Goal: Information Seeking & Learning: Check status

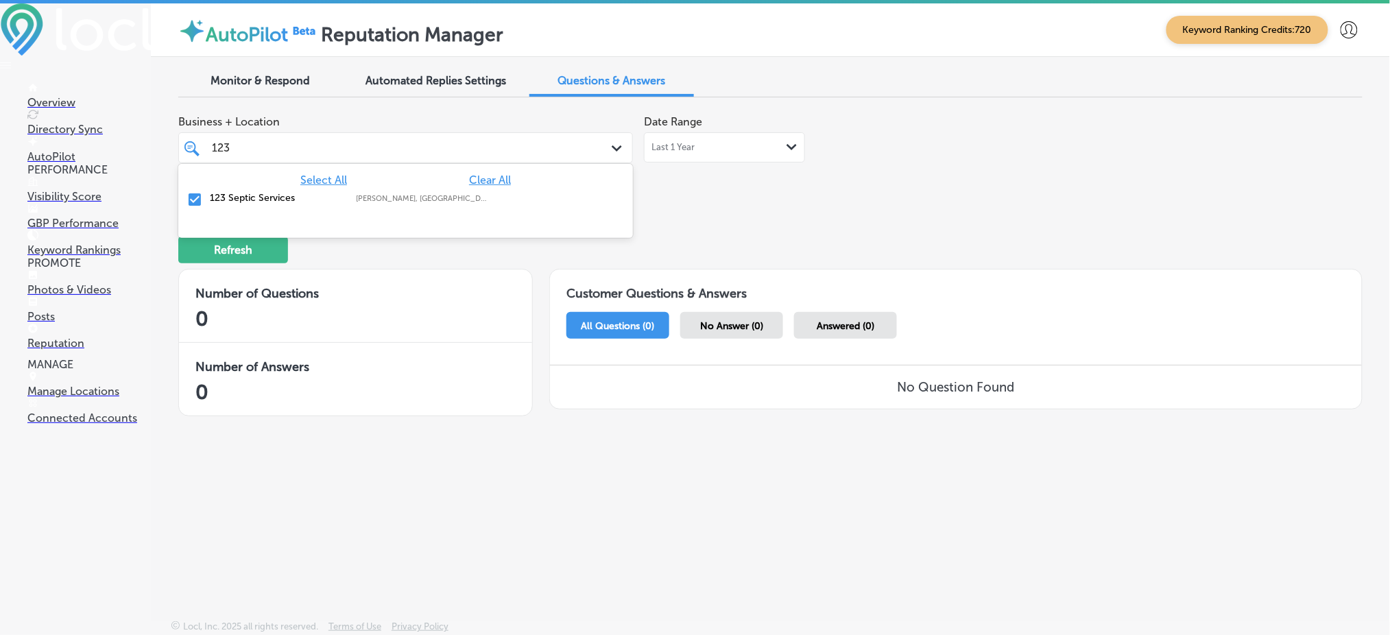
click at [400, 139] on div "123 123" at bounding box center [386, 148] width 351 height 19
click at [319, 209] on label "Blinded By The Light Window Treatments LLC" at bounding box center [276, 203] width 132 height 23
click at [727, 230] on div "Refresh" at bounding box center [770, 244] width 1185 height 71
click at [586, 150] on div "blinded blinded" at bounding box center [405, 147] width 401 height 21
click at [508, 176] on span "Clear All" at bounding box center [490, 180] width 42 height 13
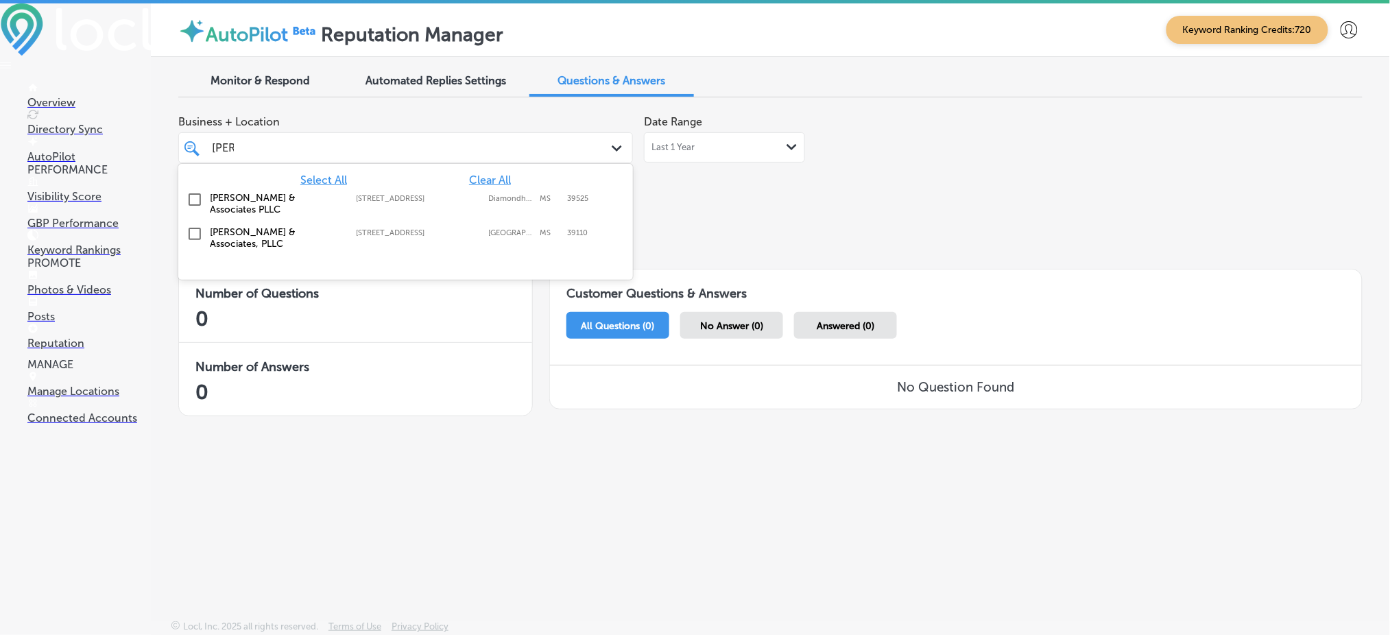
click at [390, 209] on div "[PERSON_NAME] & Associates PLLC [STREET_ADDRESS] [STREET_ADDRESS]" at bounding box center [406, 203] width 444 height 29
click at [370, 235] on div "[PERSON_NAME] & Associates, PLLC [STREET_ADDRESS][GEOGRAPHIC_DATA][STREET_ADDRE…" at bounding box center [375, 237] width 331 height 23
click at [713, 250] on div "Refresh" at bounding box center [770, 244] width 1185 height 71
click at [490, 133] on div "[PERSON_NAME] Path Created with Sketch." at bounding box center [405, 147] width 455 height 31
click at [487, 183] on span "Clear All" at bounding box center [490, 180] width 42 height 13
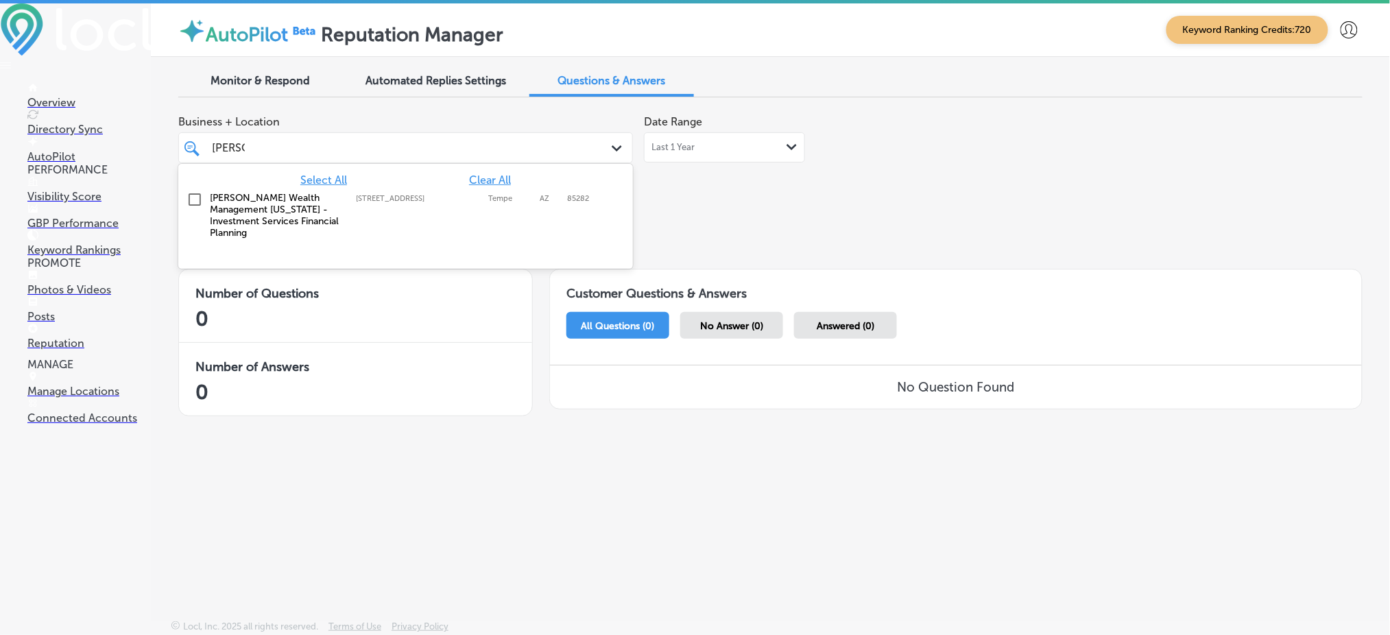
click at [427, 206] on div "[PERSON_NAME] Wealth Management [US_STATE] - Investment Services Financial Plan…" at bounding box center [375, 215] width 331 height 47
click at [744, 261] on div "Refresh" at bounding box center [770, 244] width 1185 height 71
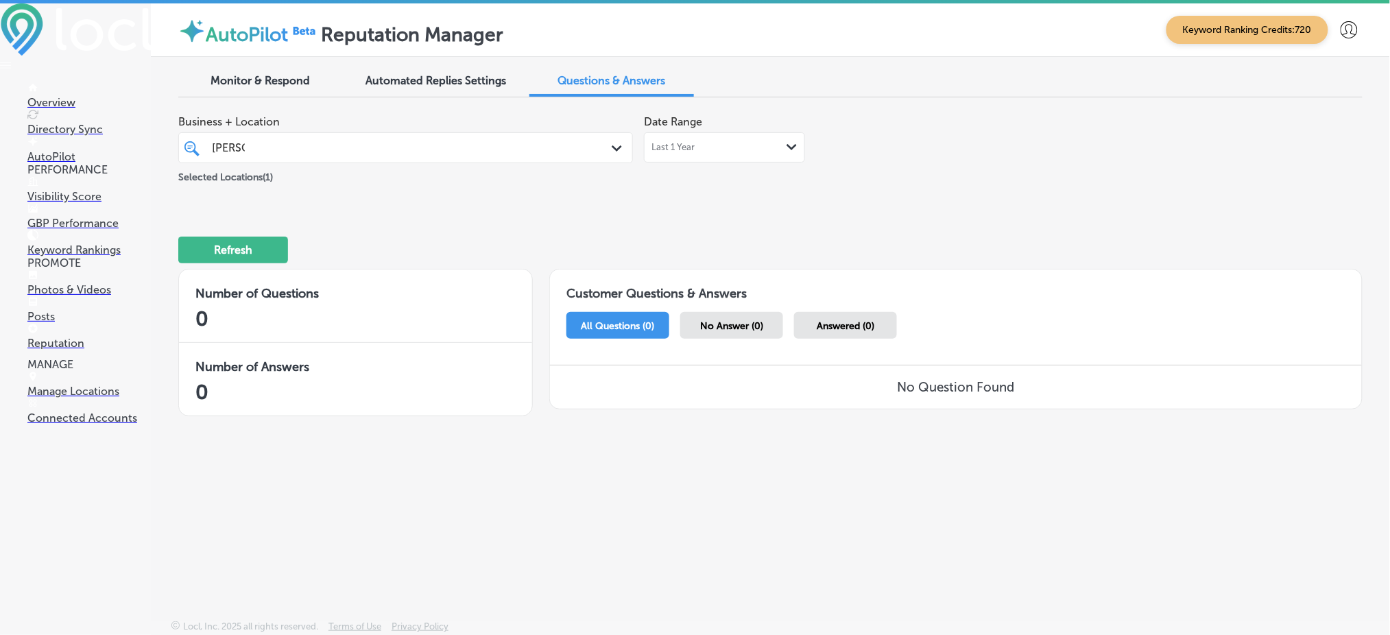
click at [302, 166] on div "Selected Locations ( 1 )" at bounding box center [405, 174] width 455 height 17
click at [293, 160] on div "[PERSON_NAME] [PERSON_NAME] Path Created with Sketch." at bounding box center [405, 147] width 455 height 31
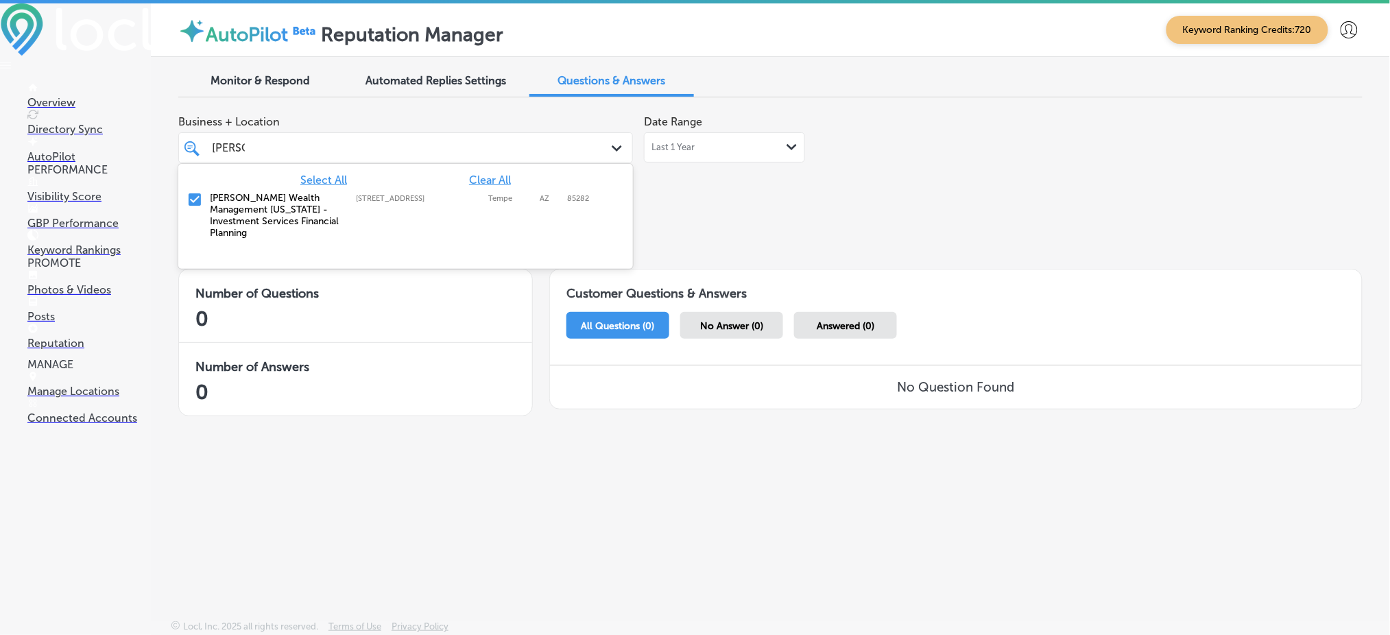
click at [487, 175] on span "Clear All" at bounding box center [490, 180] width 42 height 13
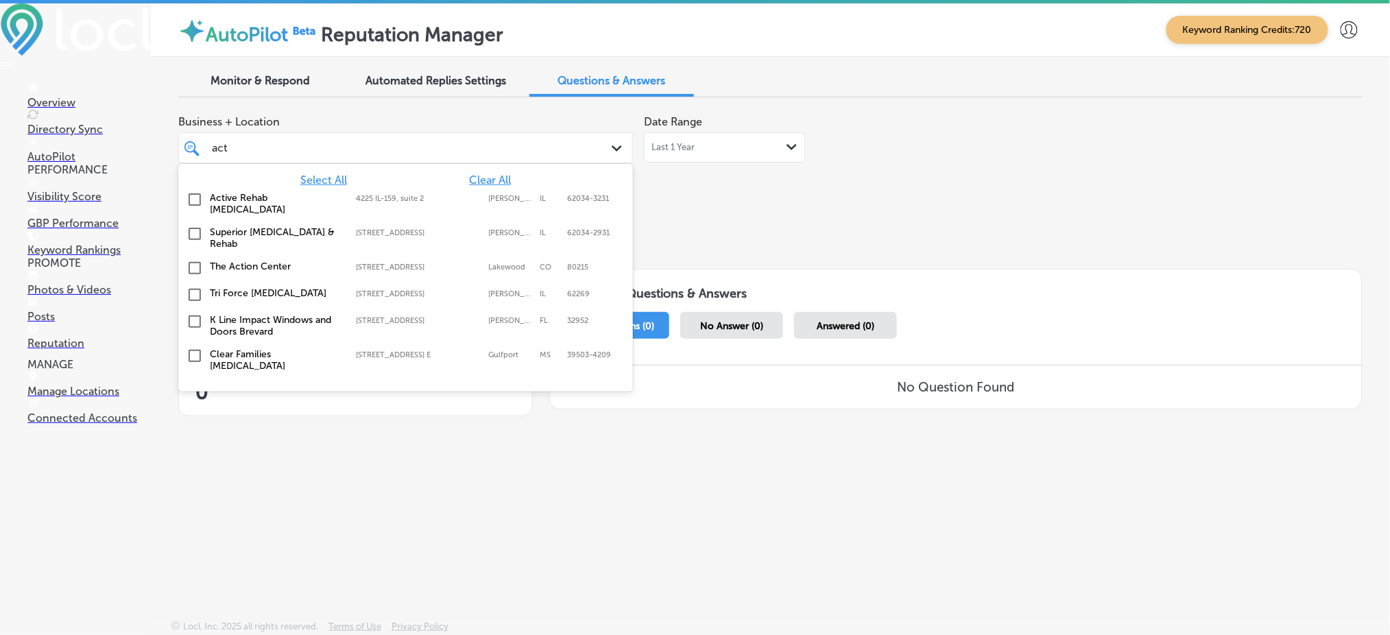
click at [448, 194] on label "4225 IL-159, suite 2" at bounding box center [419, 198] width 126 height 9
click at [851, 174] on div "Business + Location [STREET_ADDRESS]. option 4225 IL-159, suite 2 focused, 2 of…" at bounding box center [533, 146] width 711 height 77
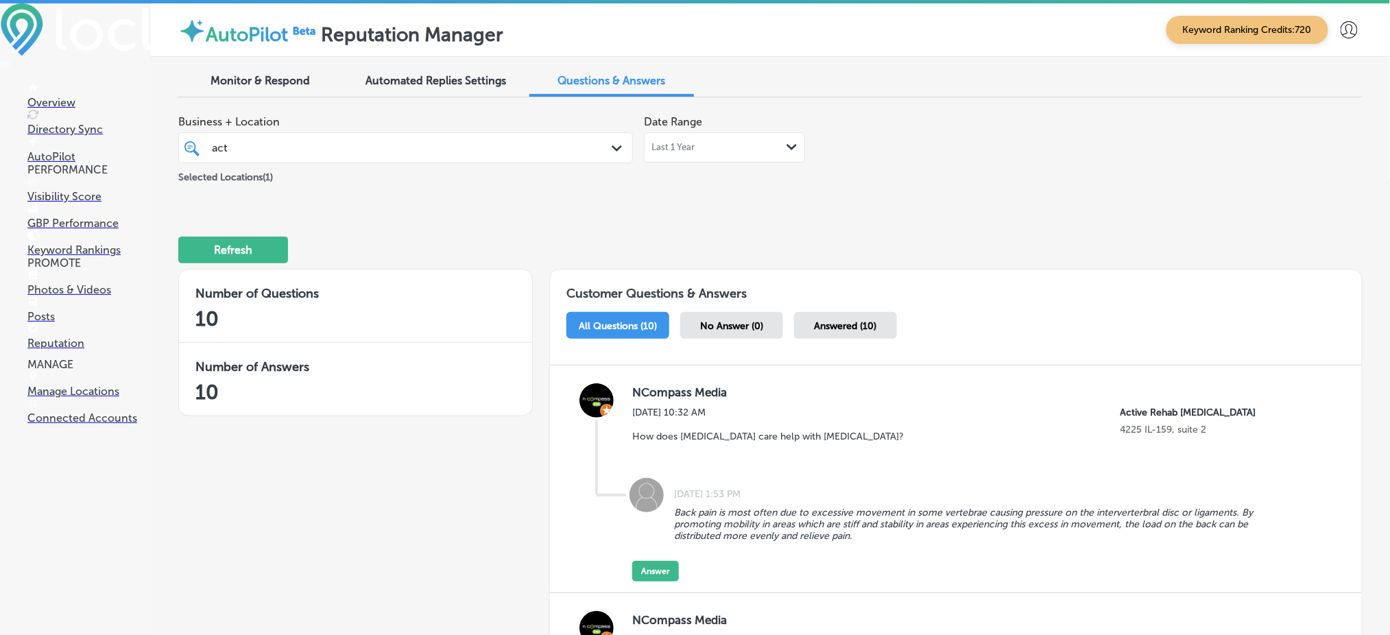
scroll to position [3, 0]
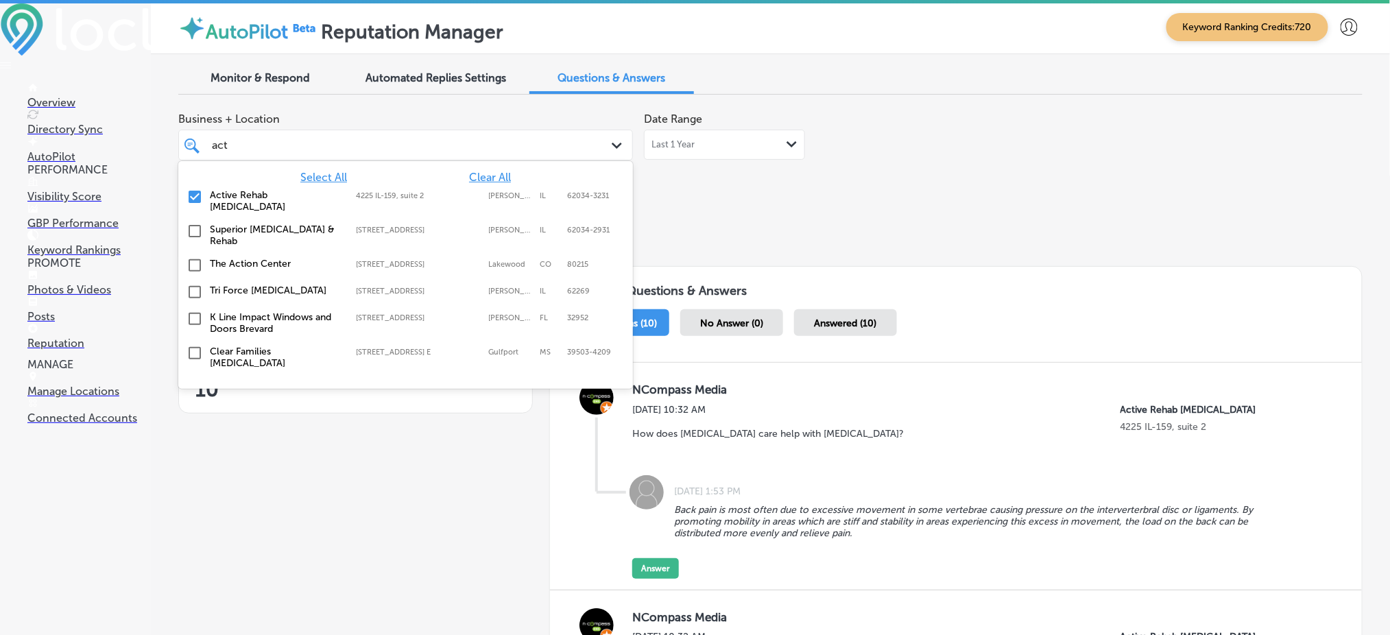
click at [401, 152] on div "act act" at bounding box center [386, 145] width 351 height 19
click at [474, 174] on span "Clear All" at bounding box center [490, 177] width 42 height 13
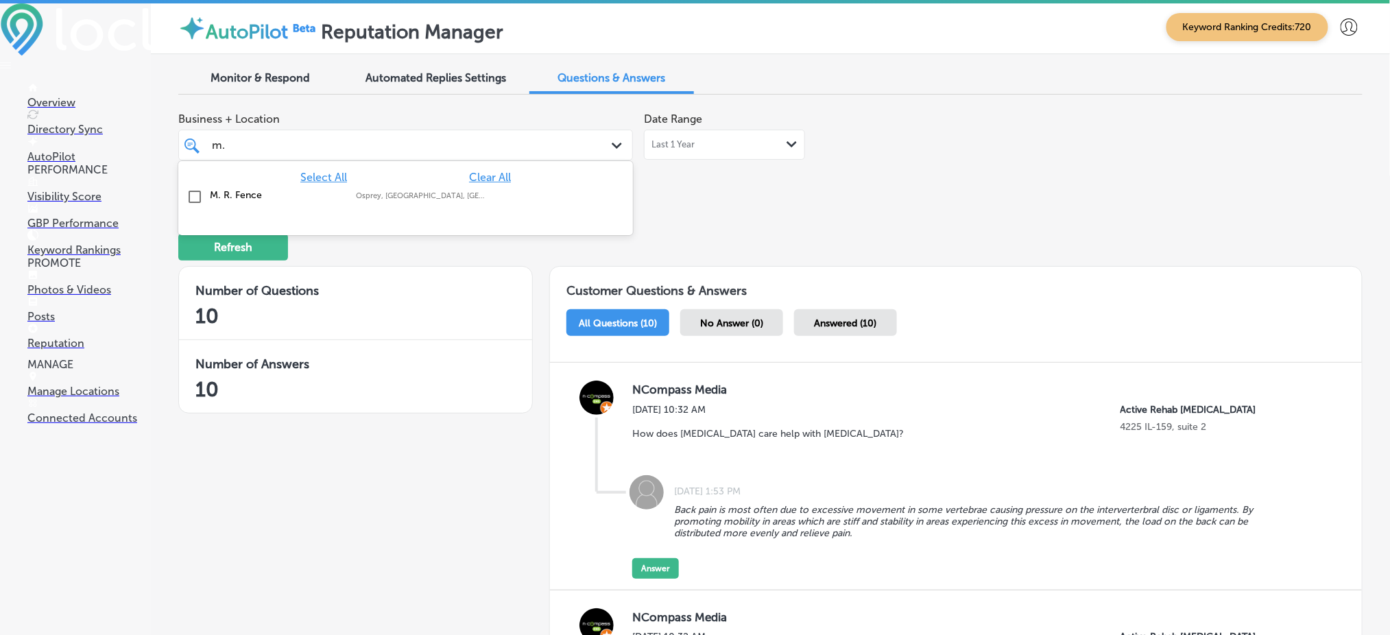
click at [435, 201] on div "M. R. Fence Osprey, [GEOGRAPHIC_DATA], [GEOGRAPHIC_DATA] | [GEOGRAPHIC_DATA], […" at bounding box center [406, 197] width 444 height 21
click at [667, 239] on div "Refresh" at bounding box center [770, 241] width 1185 height 71
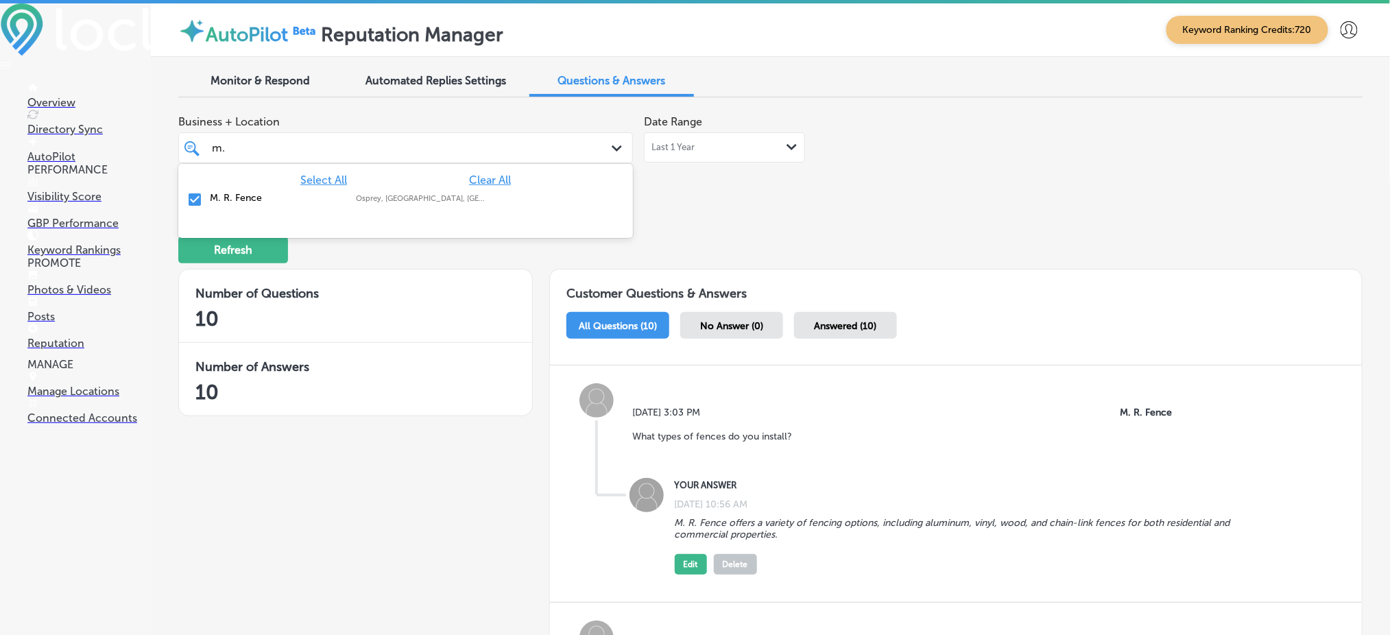
click at [516, 141] on div "m. m." at bounding box center [386, 148] width 351 height 19
click at [474, 180] on span "Clear All" at bounding box center [490, 180] width 42 height 13
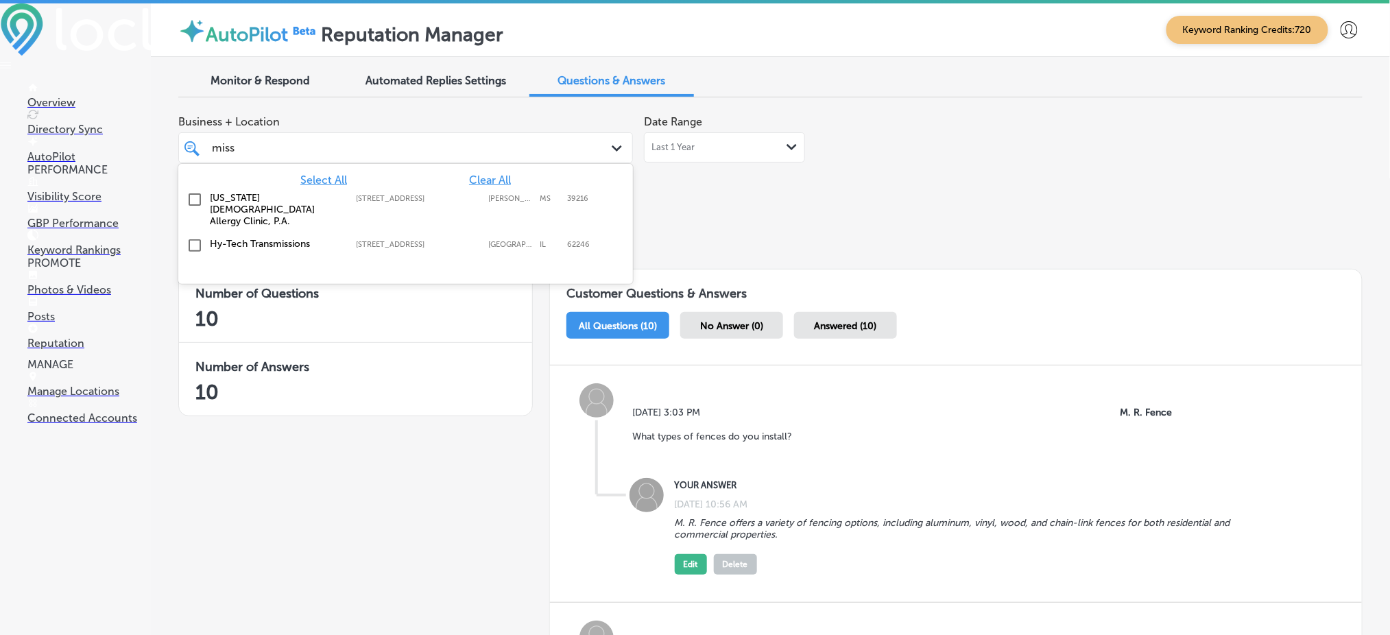
click at [446, 189] on div "[US_STATE] [MEDICAL_DATA] Allergy Clinic, P.A. [STREET_ADDRESS][GEOGRAPHIC_DATA…" at bounding box center [406, 209] width 444 height 40
type input "miss"
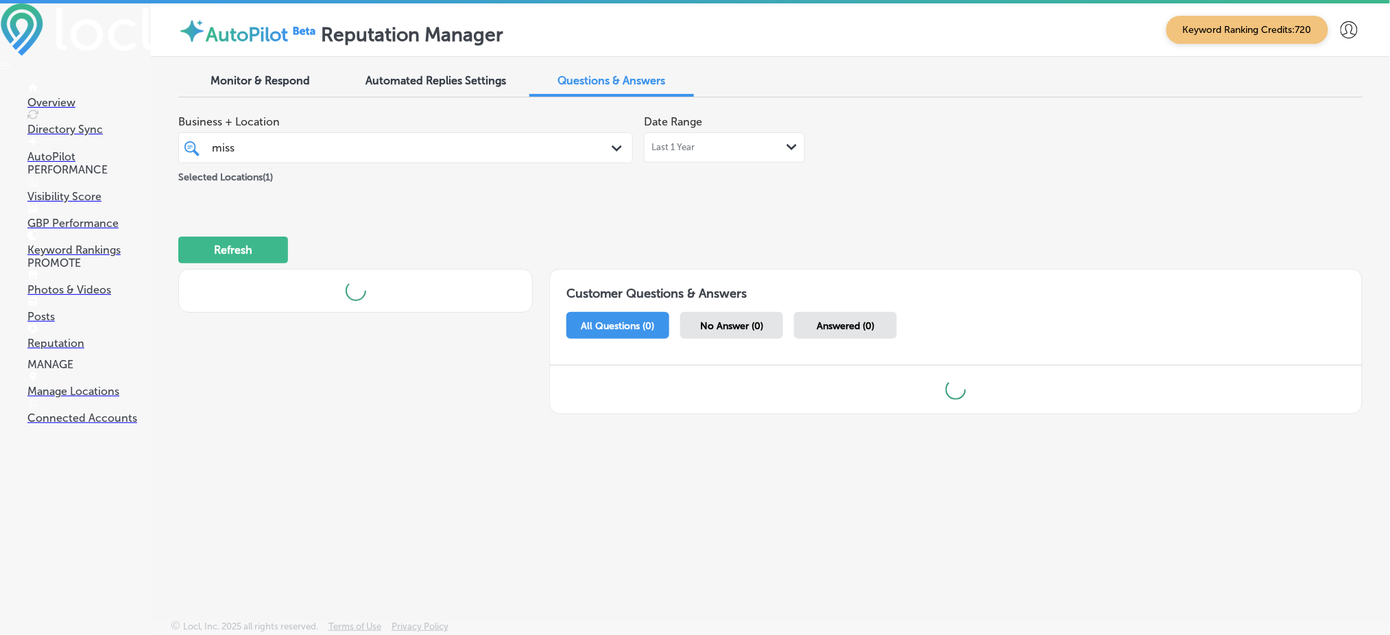
click at [761, 272] on h1 "Customer Questions & Answers" at bounding box center [956, 288] width 812 height 37
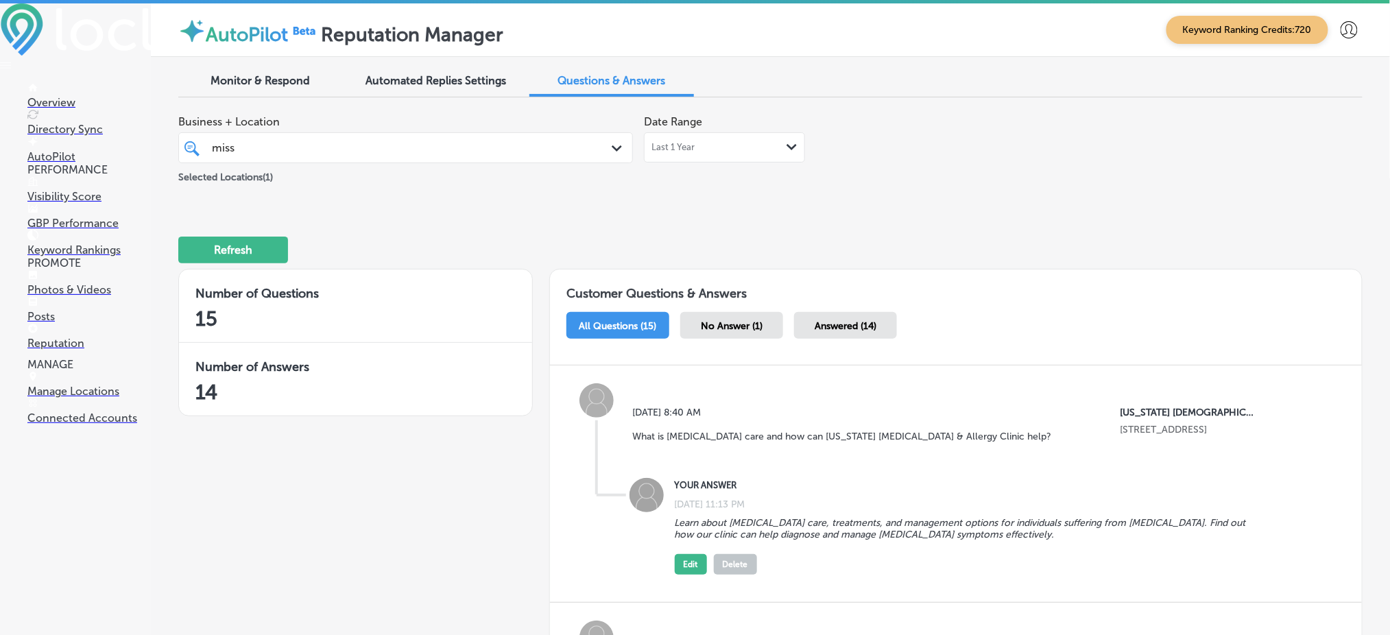
click at [732, 321] on span "No Answer (1)" at bounding box center [732, 326] width 62 height 12
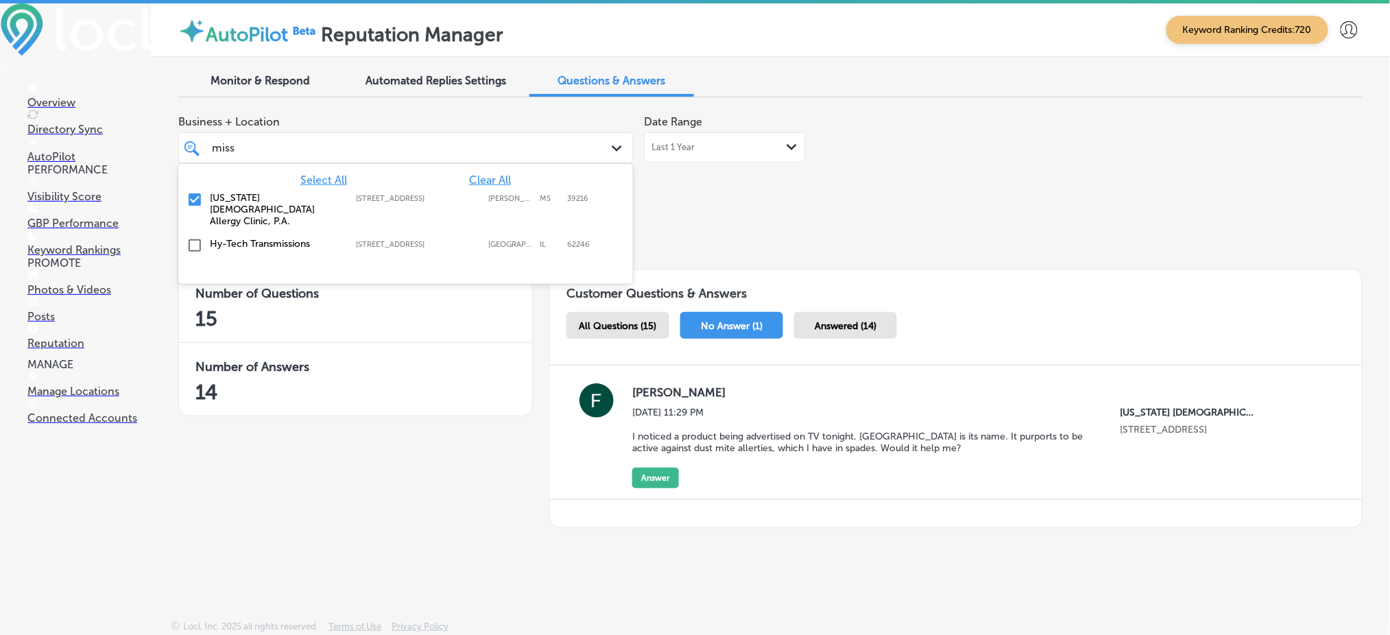
click at [554, 158] on div "miss miss" at bounding box center [405, 147] width 401 height 21
click at [502, 181] on span "Clear All" at bounding box center [490, 180] width 42 height 13
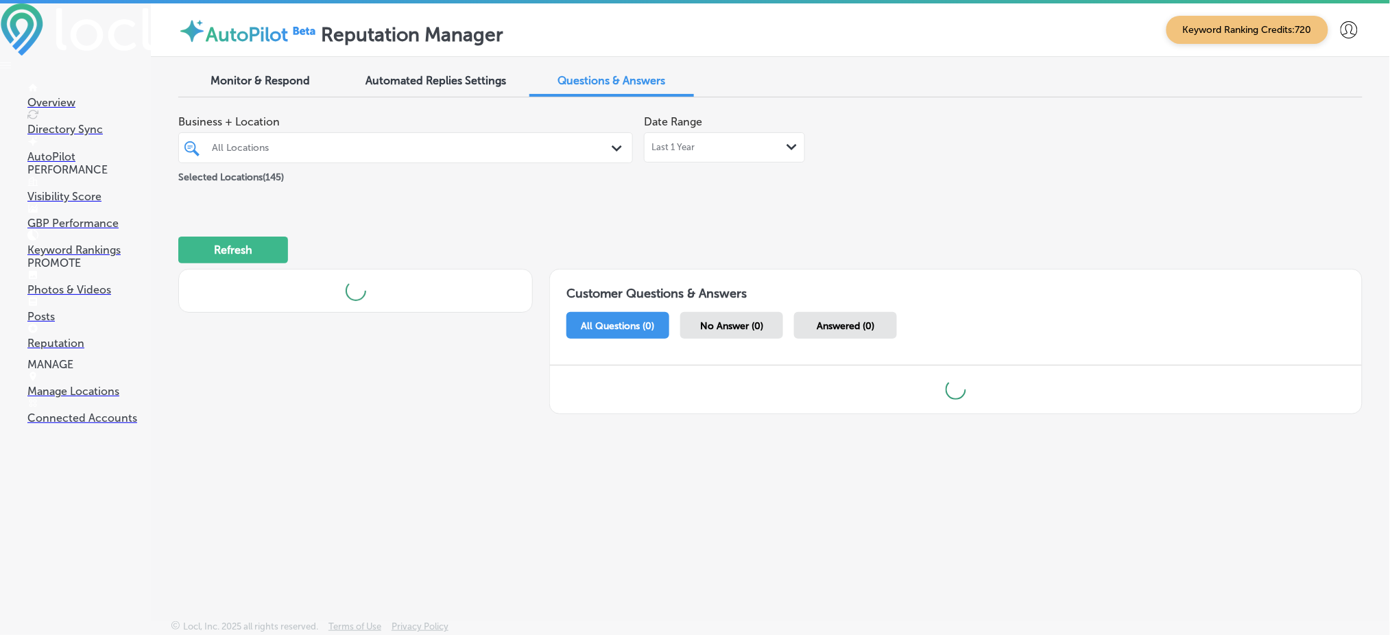
click at [436, 146] on div "All Locations" at bounding box center [412, 148] width 401 height 12
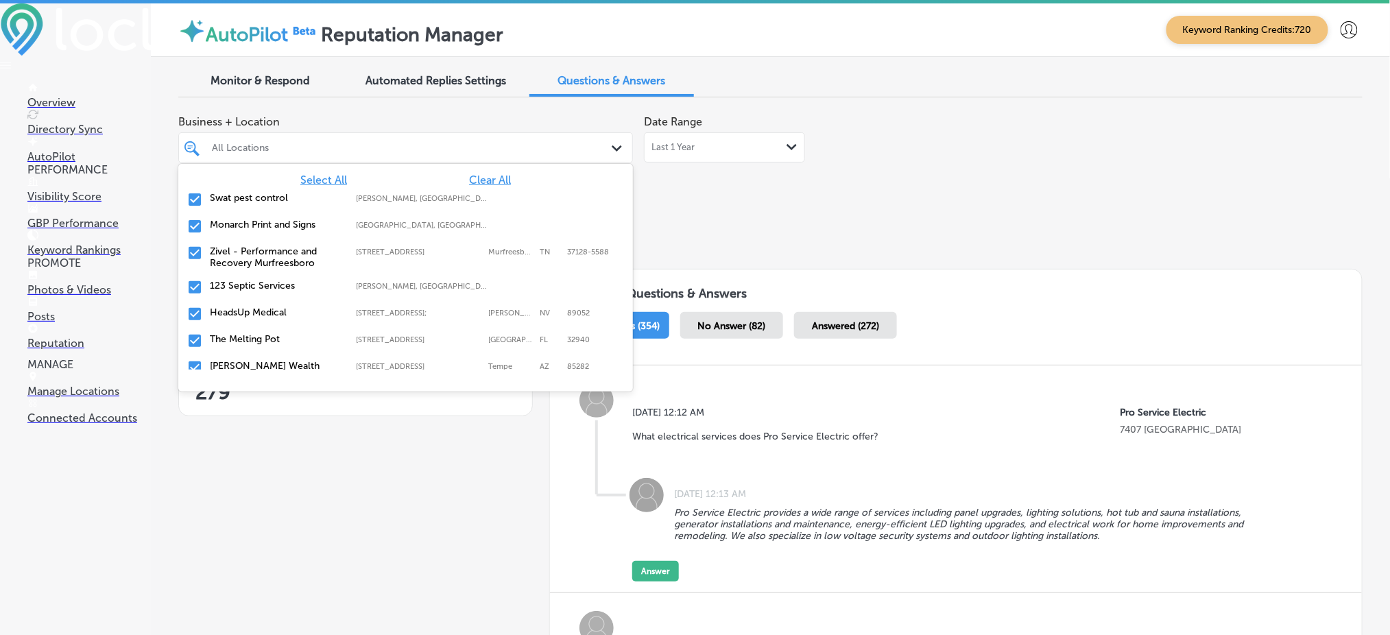
click at [469, 176] on span "Clear All" at bounding box center [490, 180] width 42 height 13
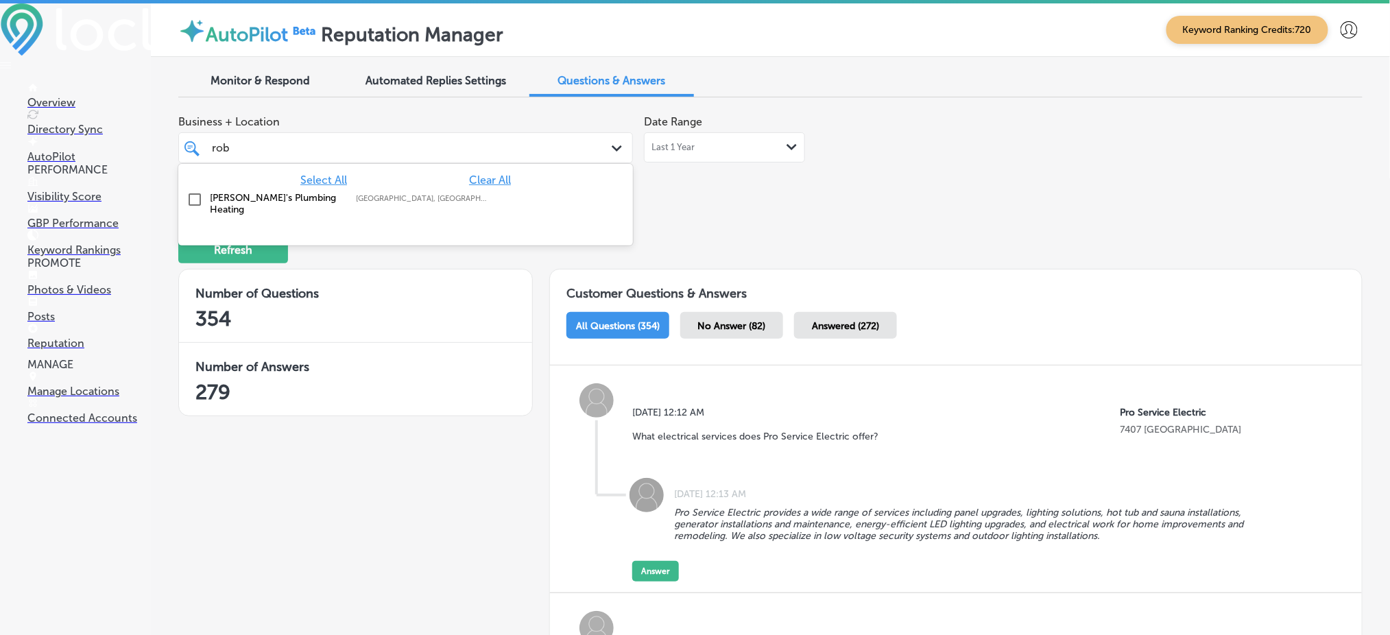
click at [344, 198] on div "[PERSON_NAME]'s Plumbing Heating [GEOGRAPHIC_DATA], [GEOGRAPHIC_DATA], [GEOGRAP…" at bounding box center [375, 203] width 331 height 23
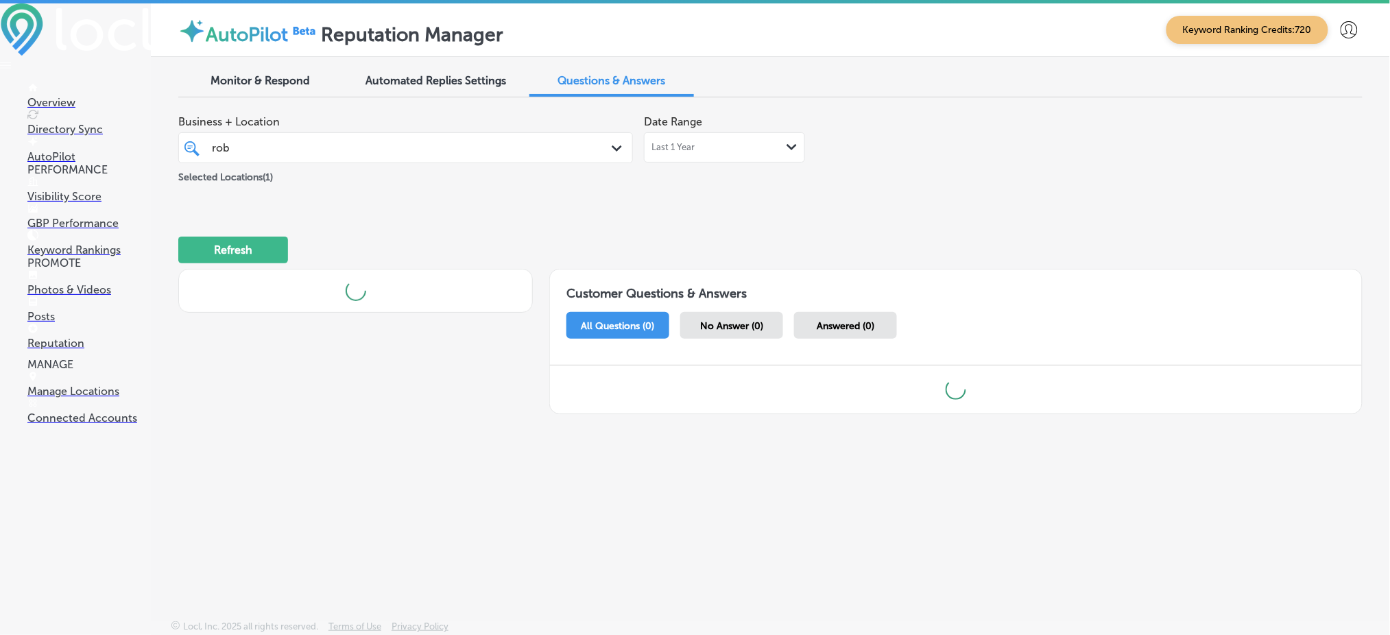
click at [691, 217] on div "Refresh" at bounding box center [770, 244] width 1185 height 71
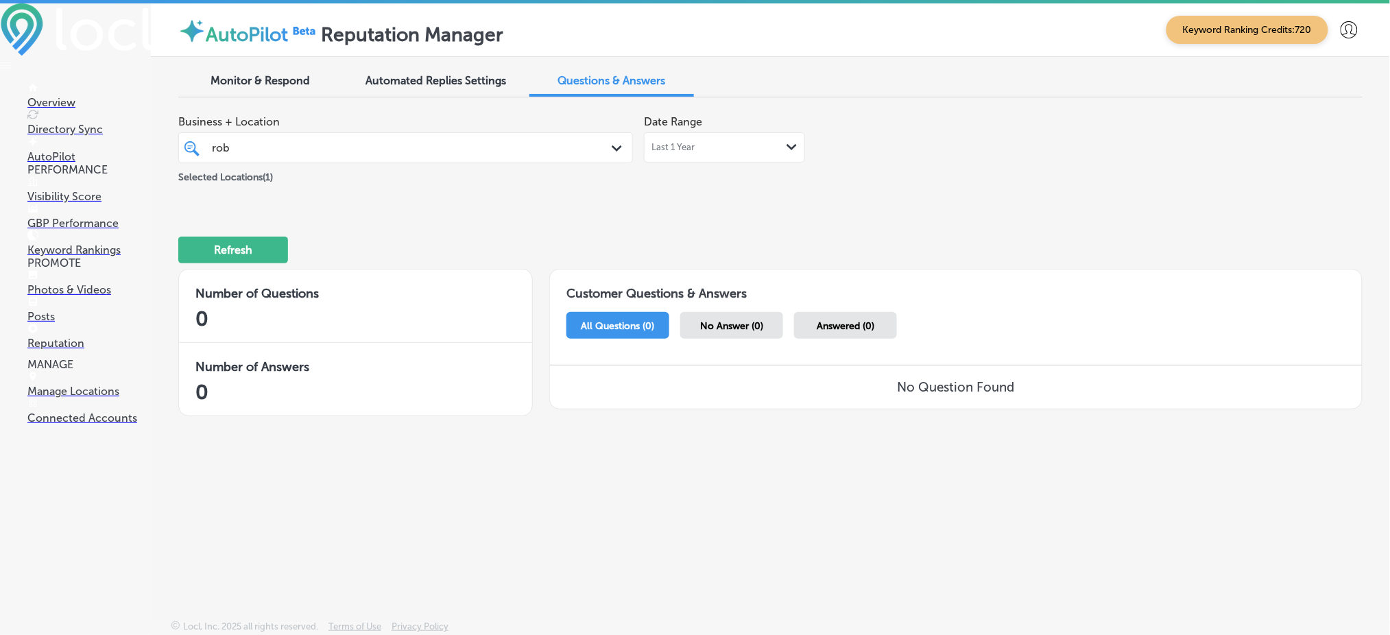
click at [542, 156] on div "[PERSON_NAME] [PERSON_NAME]" at bounding box center [386, 148] width 351 height 19
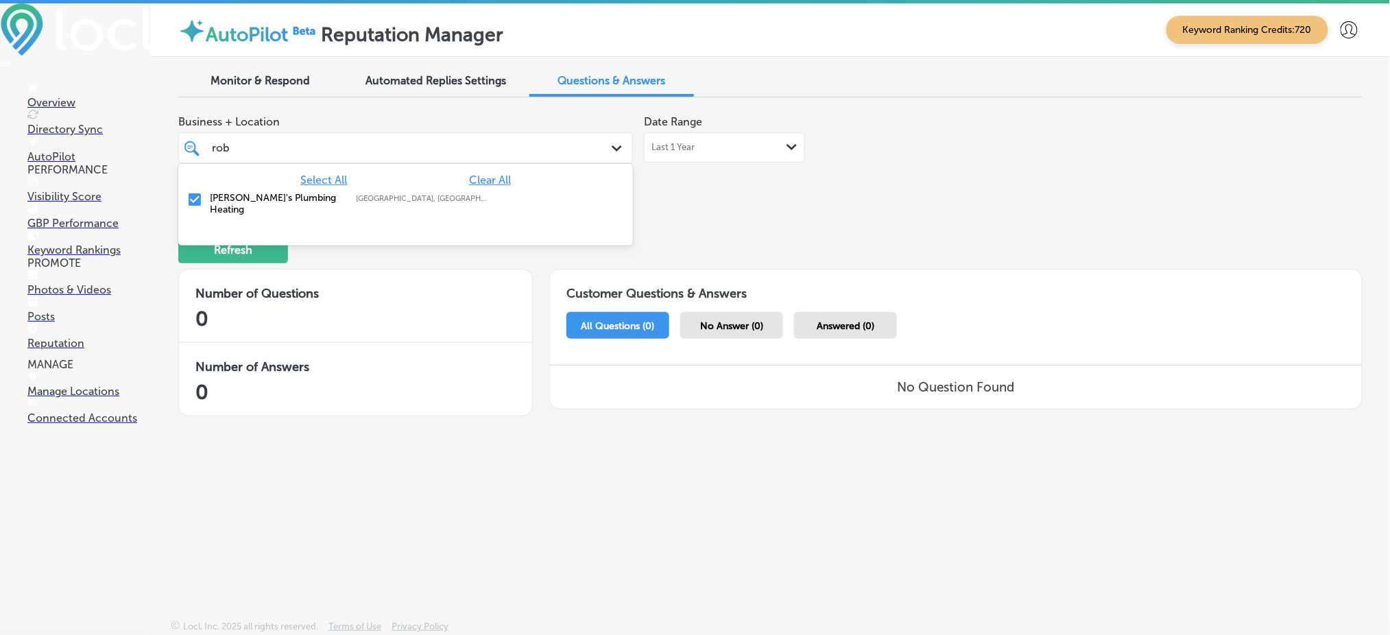
click at [480, 187] on div "[PERSON_NAME]'s Plumbing Heating [GEOGRAPHIC_DATA], [GEOGRAPHIC_DATA], [GEOGRAP…" at bounding box center [405, 204] width 455 height 34
click at [480, 181] on span "Clear All" at bounding box center [490, 180] width 42 height 13
click at [411, 148] on div "[PERSON_NAME] [PERSON_NAME]" at bounding box center [386, 148] width 351 height 19
click at [370, 189] on div "[PERSON_NAME] at [PERSON_NAME] [STREET_ADDRESS] [STREET_ADDRESS]" at bounding box center [406, 203] width 444 height 29
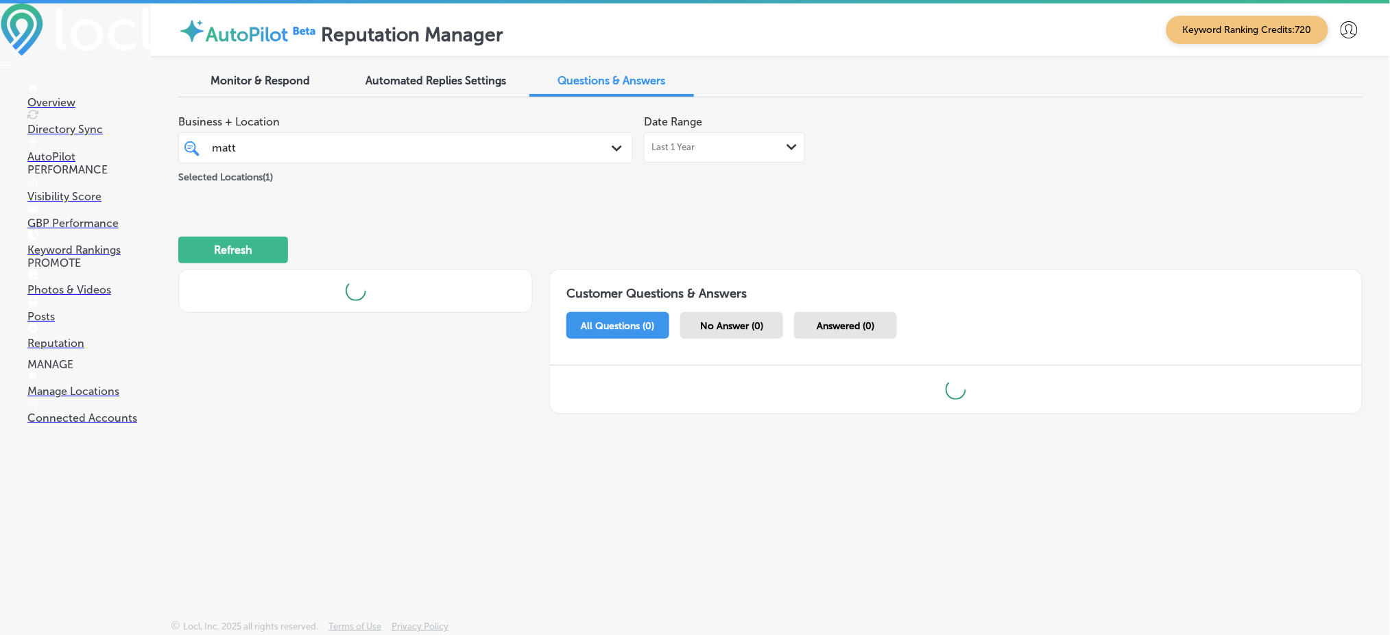
click at [690, 252] on div "Refresh" at bounding box center [770, 244] width 1185 height 71
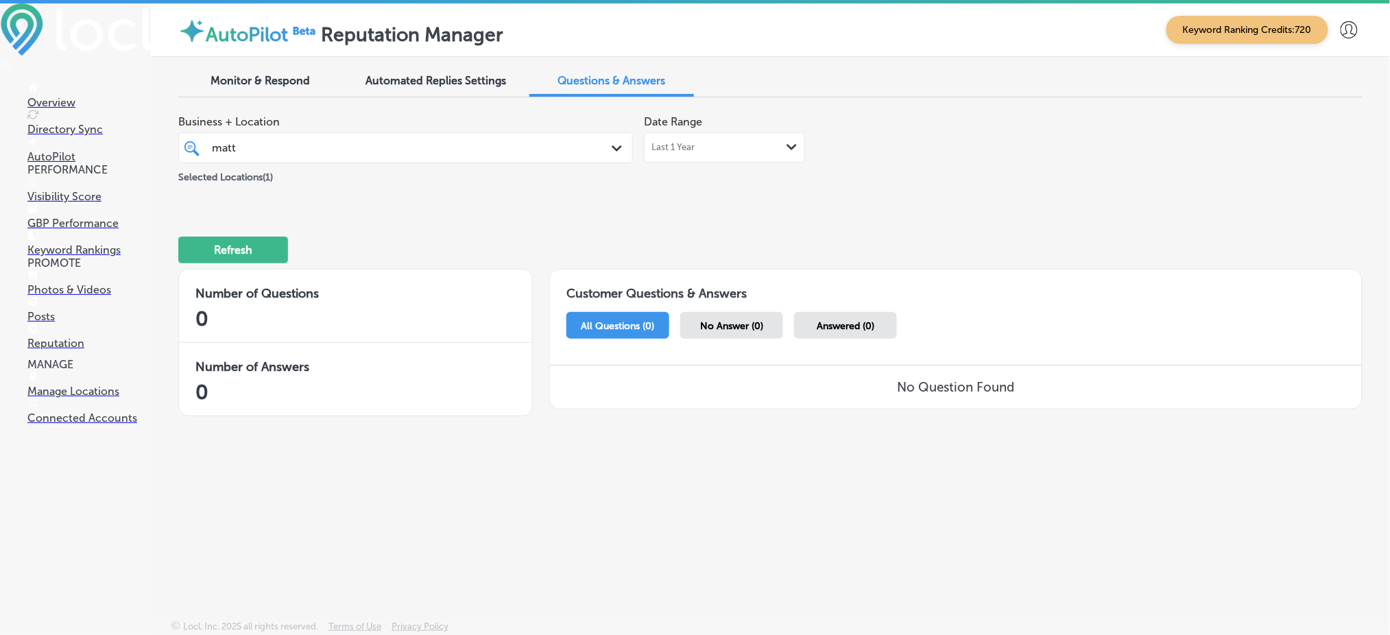
click at [314, 141] on div "[PERSON_NAME] [PERSON_NAME]" at bounding box center [386, 148] width 351 height 19
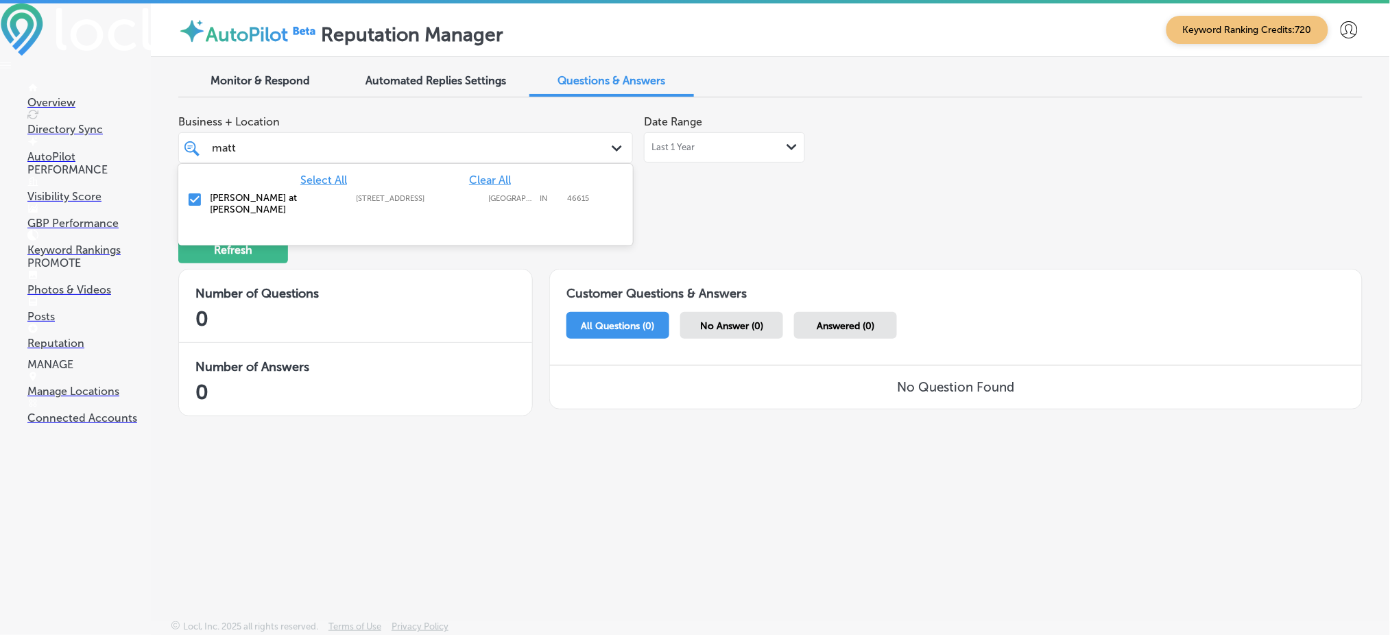
click at [497, 164] on div "Select All Clear All [PERSON_NAME] at [PERSON_NAME] [STREET_ADDRESS] [STREET_AD…" at bounding box center [405, 194] width 455 height 60
click at [475, 187] on div "[PERSON_NAME] at [PERSON_NAME] [STREET_ADDRESS] [STREET_ADDRESS]" at bounding box center [405, 204] width 455 height 34
click at [480, 181] on span "Clear All" at bounding box center [490, 180] width 42 height 13
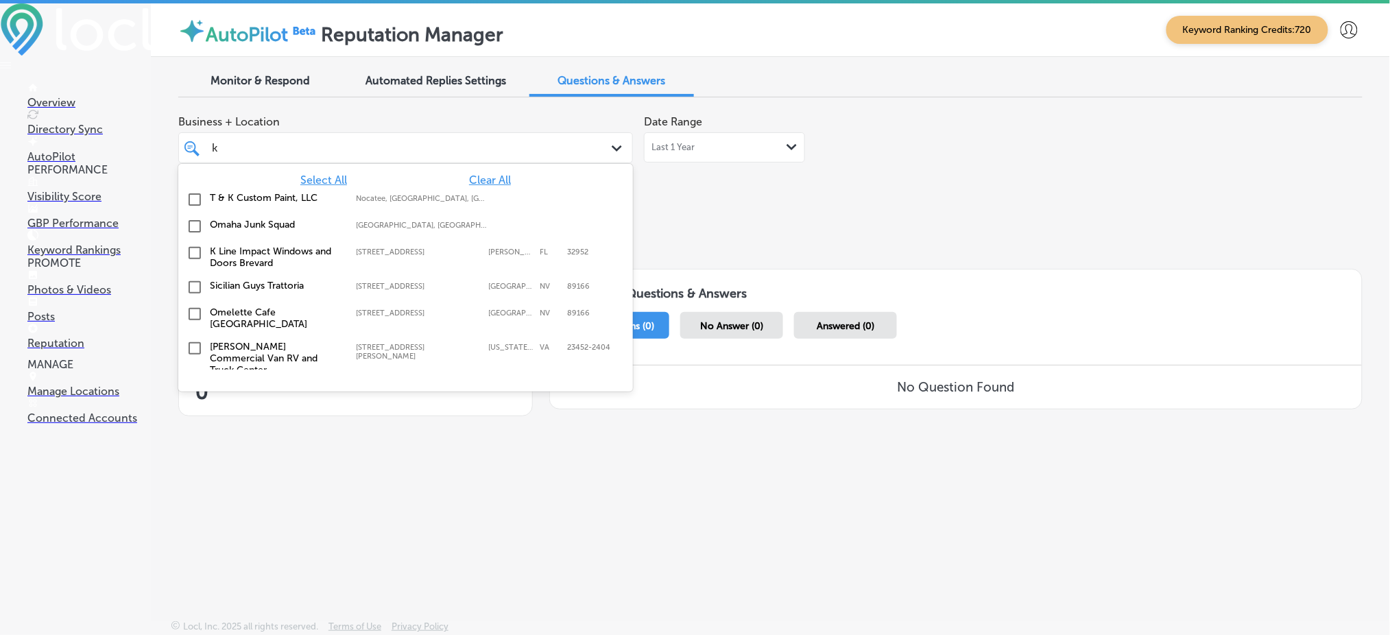
click at [355, 260] on div "K Line Impact Windows and Doors Brevard [STREET_ADDRESS][GEOGRAPHIC_DATA][STREE…" at bounding box center [375, 257] width 331 height 23
click at [785, 230] on div "Refresh" at bounding box center [770, 244] width 1185 height 71
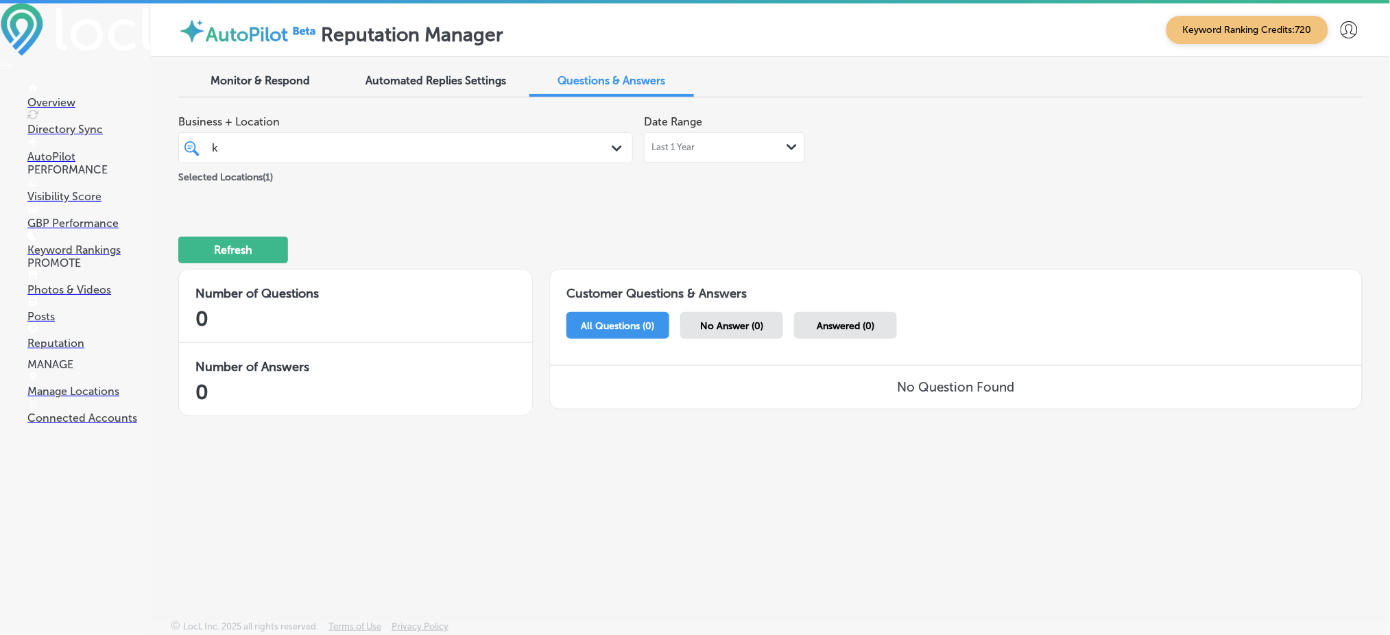
click at [256, 150] on div "k k" at bounding box center [386, 148] width 351 height 19
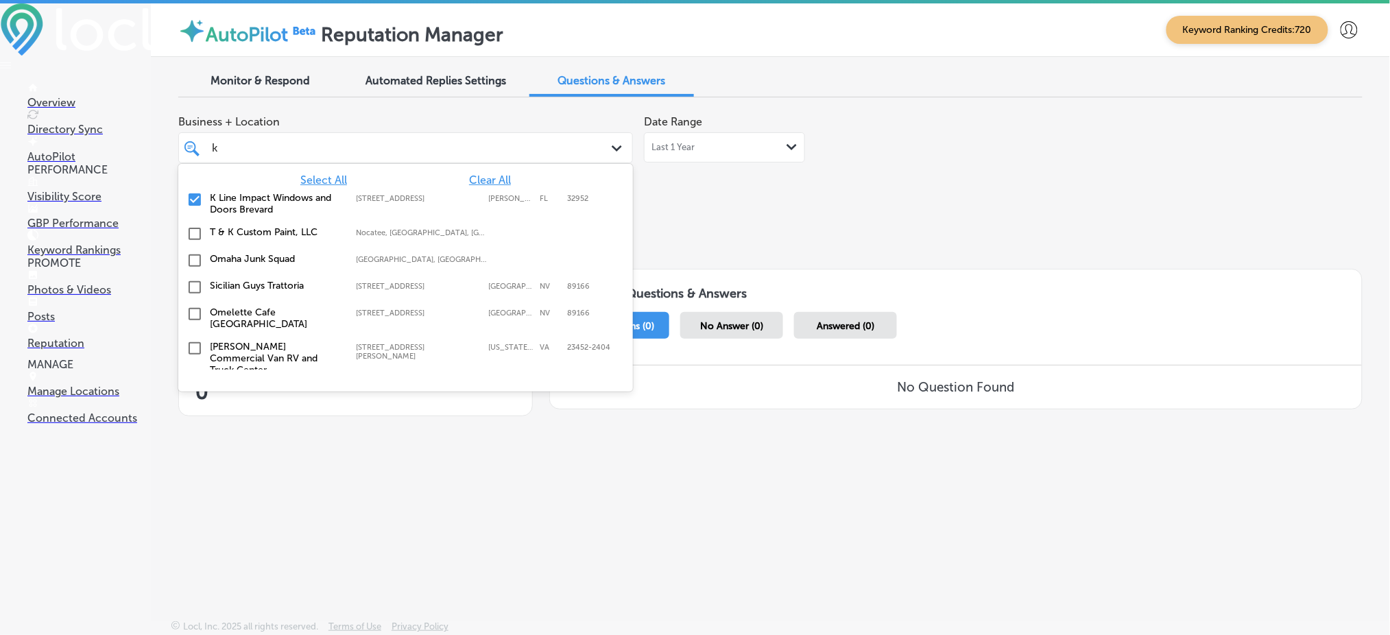
click at [259, 168] on div "Select All Clear All K Line Impact Windows and Doors Brevard [STREET_ADDRESS][G…" at bounding box center [405, 267] width 455 height 206
click at [477, 183] on span "Clear All" at bounding box center [490, 180] width 42 height 13
type input "k"
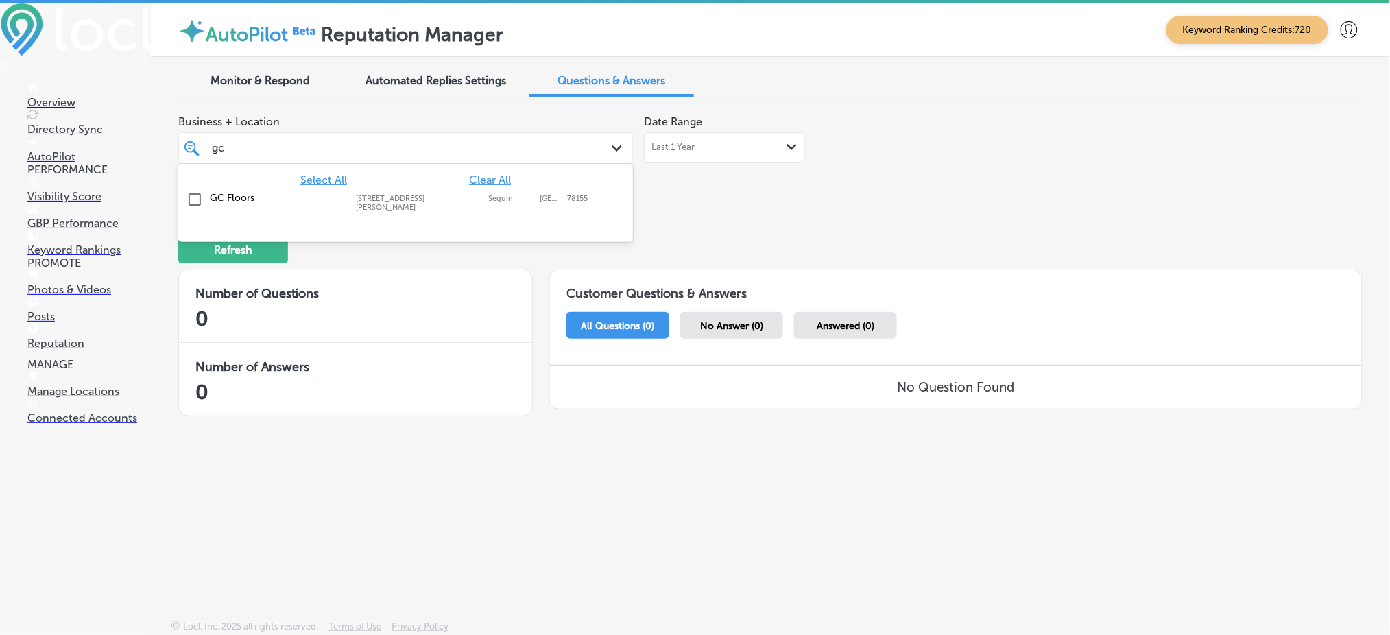
click at [472, 189] on div "GC Floors [STREET_ADDRESS][PERSON_NAME] [STREET_ADDRESS][PERSON_NAME]" at bounding box center [406, 201] width 444 height 25
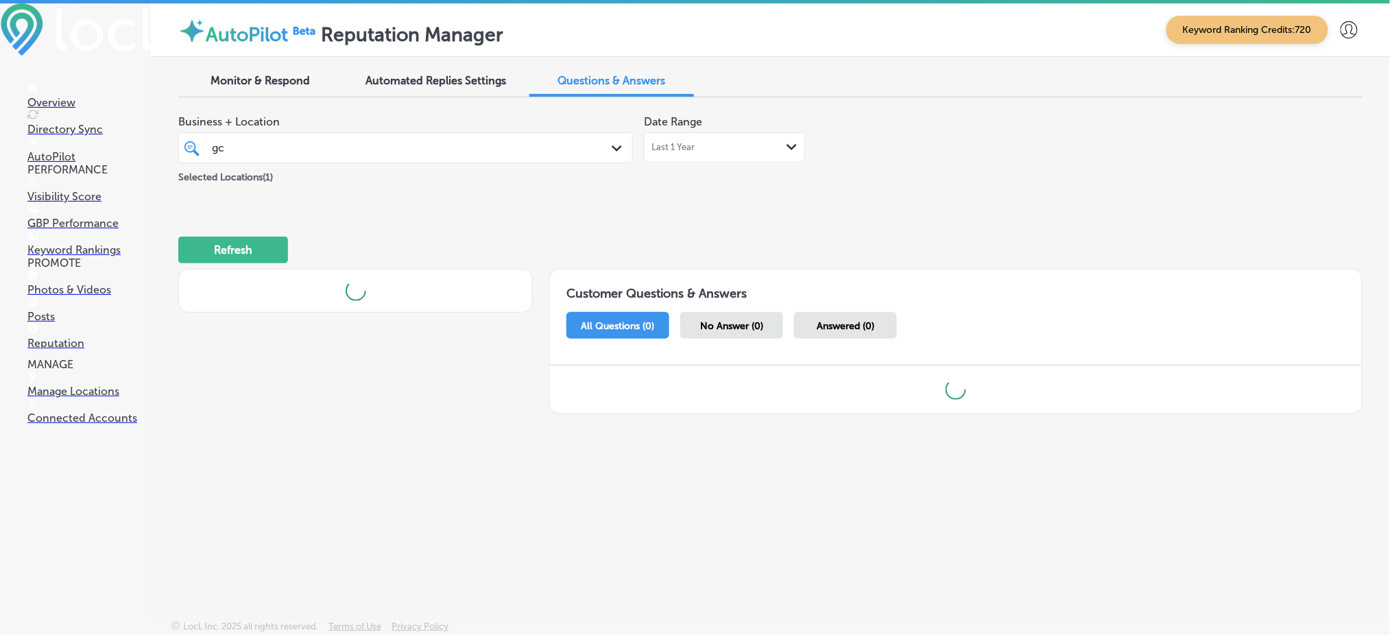
click at [745, 216] on div "Refresh" at bounding box center [770, 244] width 1185 height 71
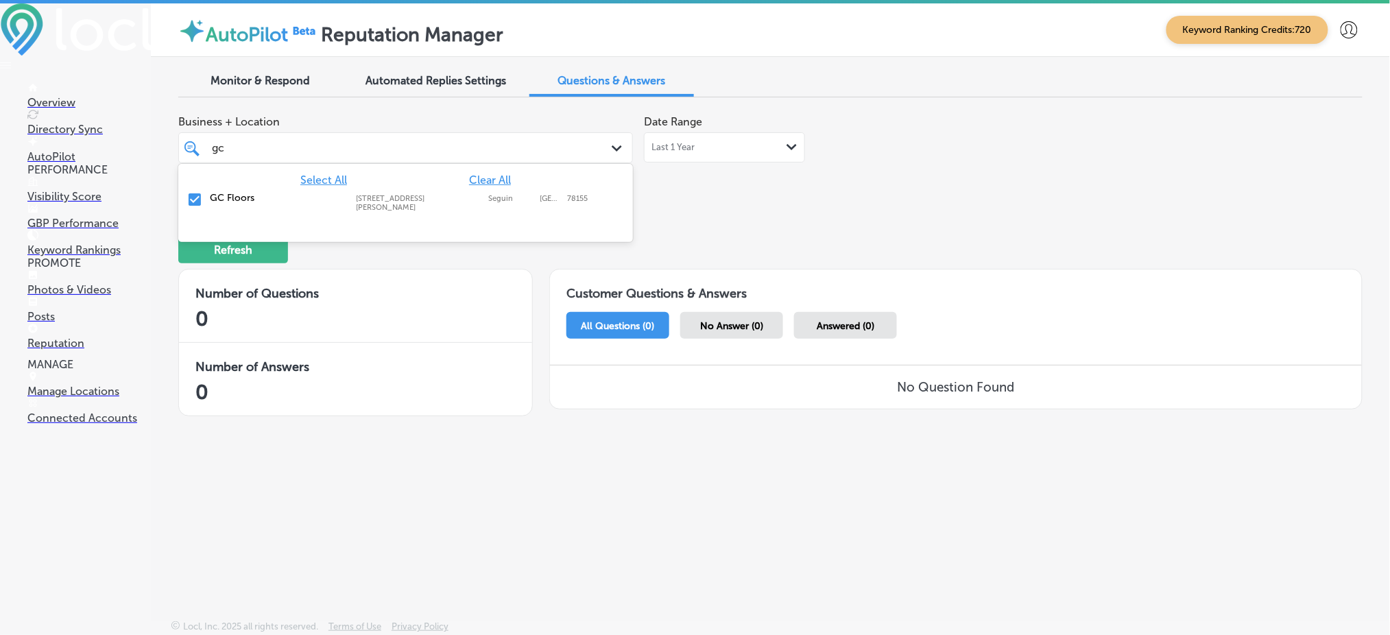
click at [410, 154] on div "gc gc" at bounding box center [386, 148] width 351 height 19
click at [500, 174] on span "Clear All" at bounding box center [490, 180] width 42 height 13
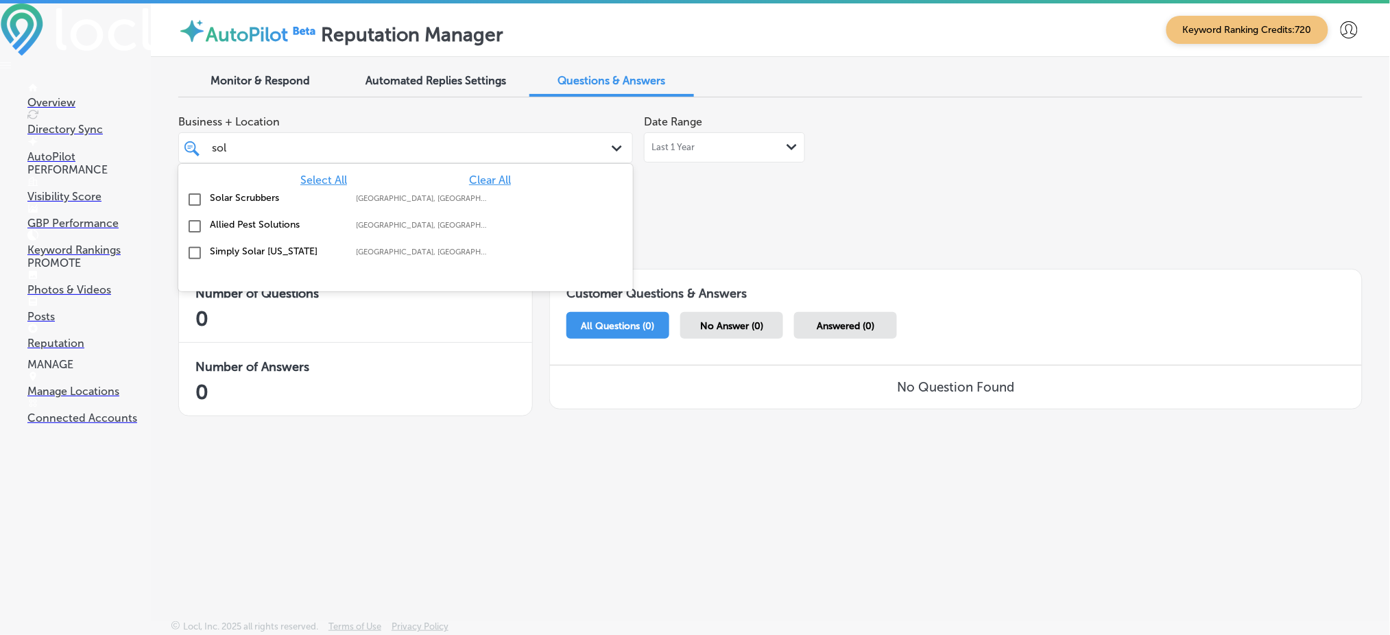
click at [474, 200] on label "[GEOGRAPHIC_DATA], [GEOGRAPHIC_DATA], [GEOGRAPHIC_DATA] | [GEOGRAPHIC_DATA], [G…" at bounding box center [422, 198] width 132 height 9
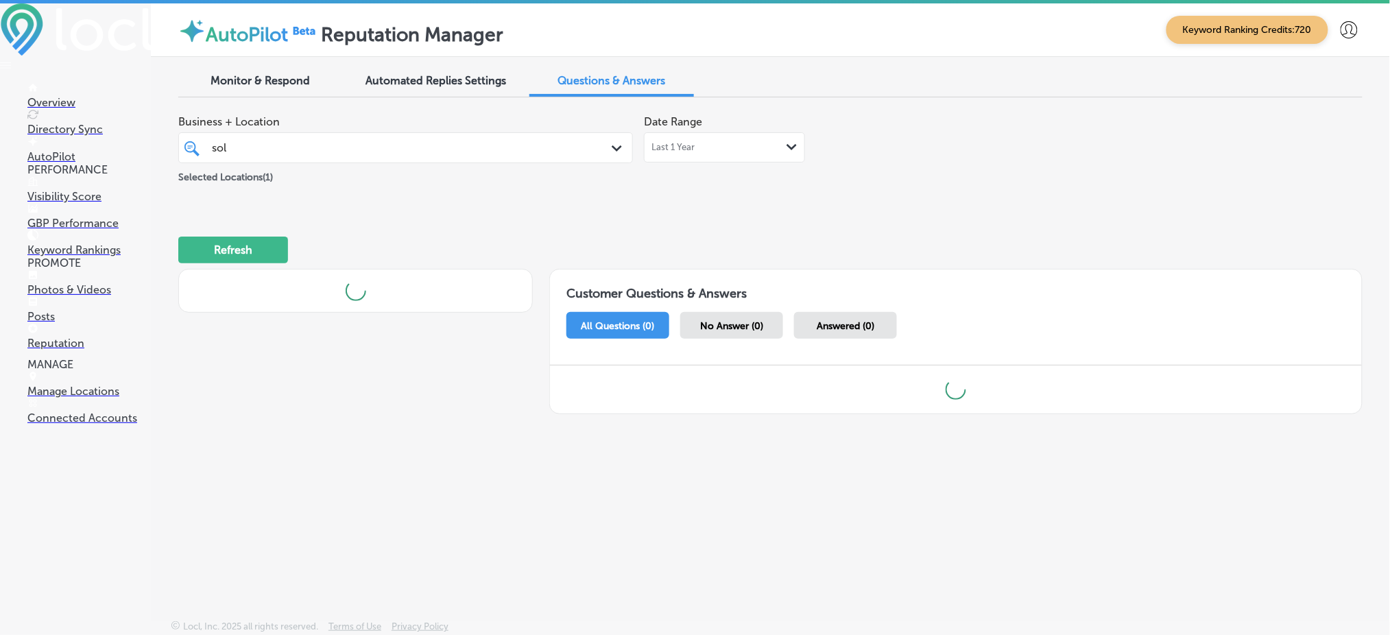
click at [676, 224] on div "Refresh" at bounding box center [770, 244] width 1185 height 71
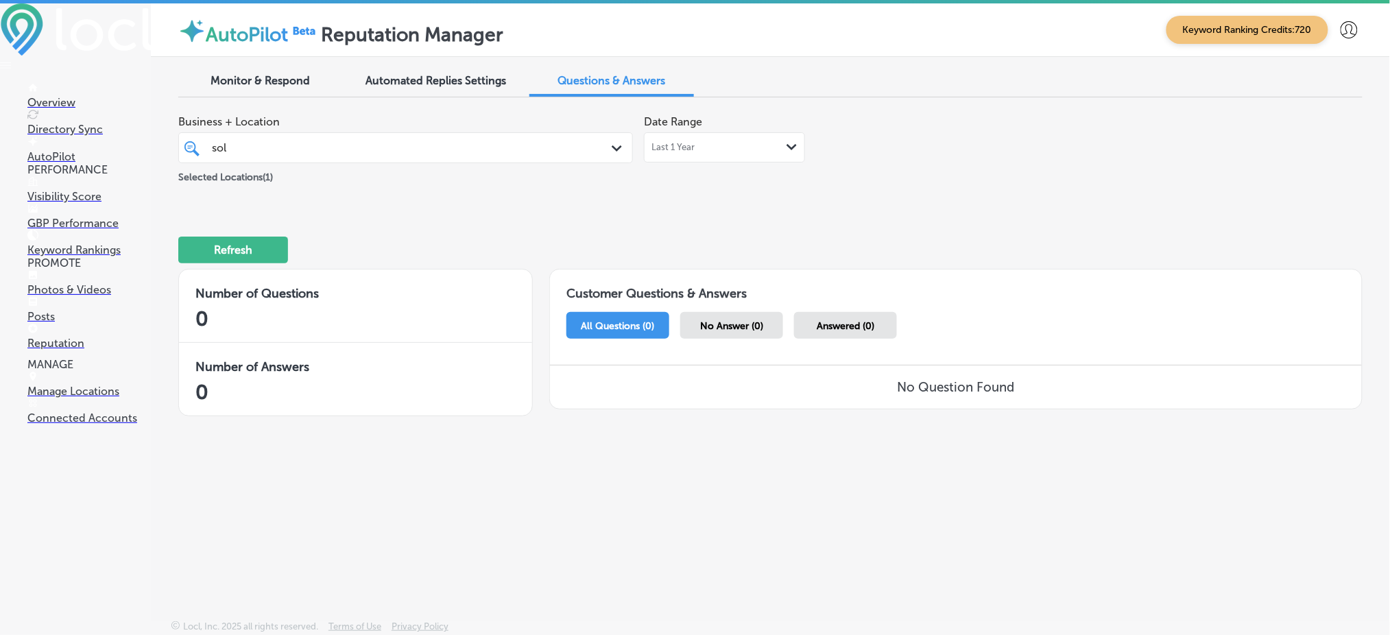
click at [622, 149] on div "Path Created with Sketch." at bounding box center [619, 148] width 15 height 15
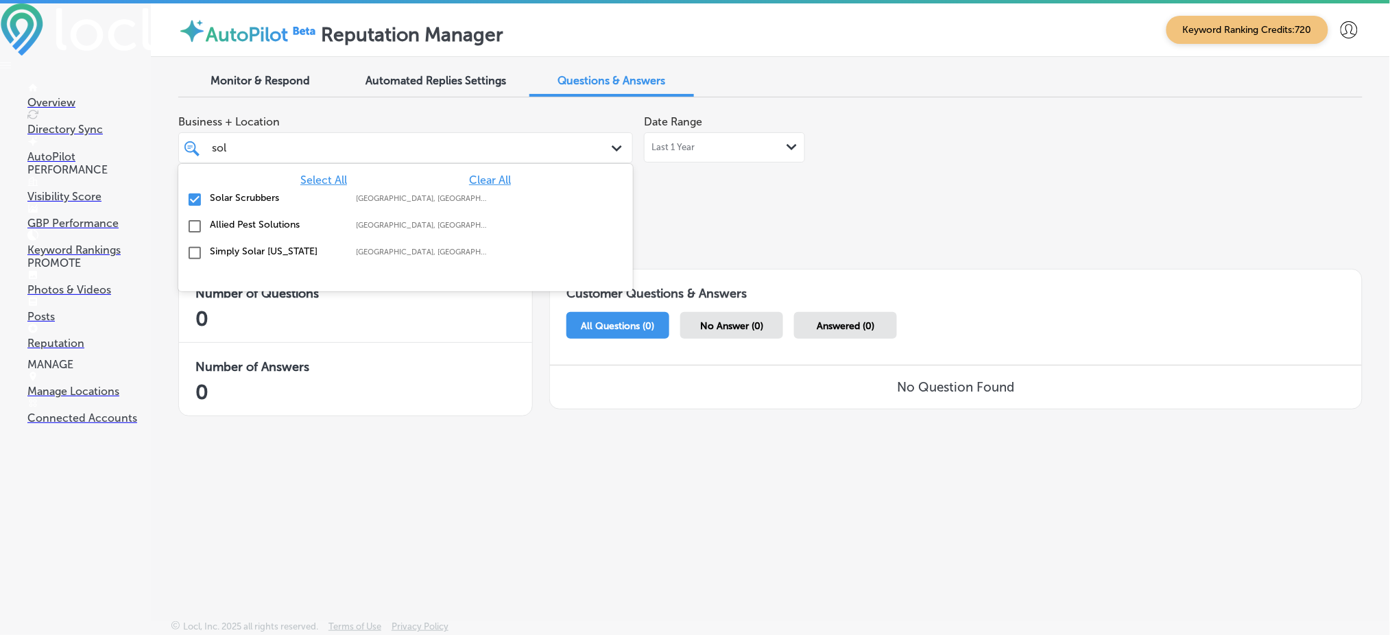
click at [479, 179] on span "Clear All" at bounding box center [490, 180] width 42 height 13
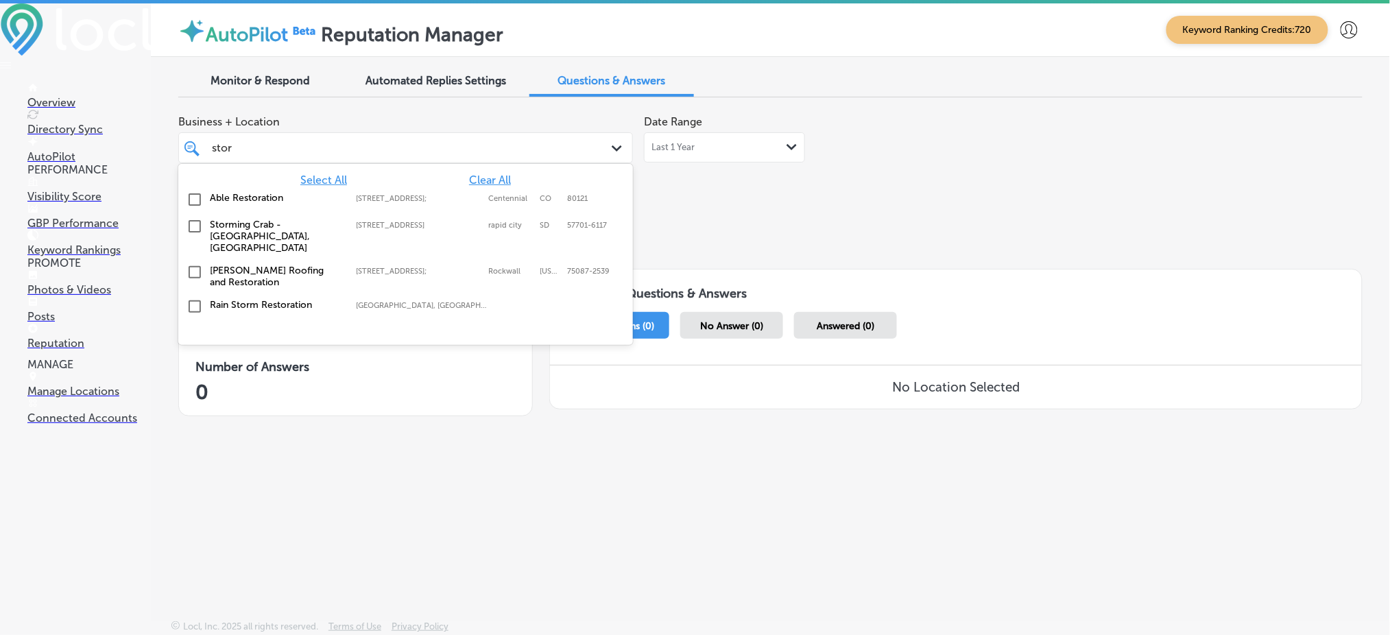
click at [329, 233] on label "Storming Crab - [GEOGRAPHIC_DATA], [GEOGRAPHIC_DATA]" at bounding box center [276, 236] width 132 height 35
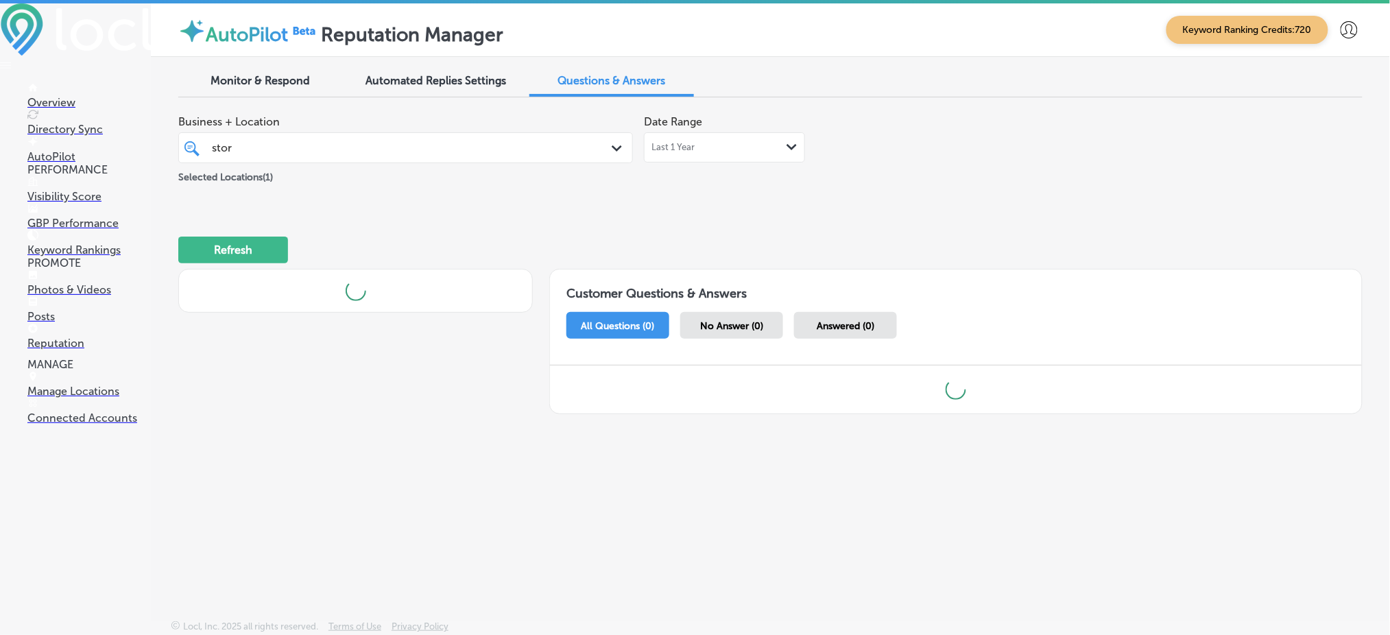
click at [733, 255] on div "Refresh" at bounding box center [770, 244] width 1185 height 71
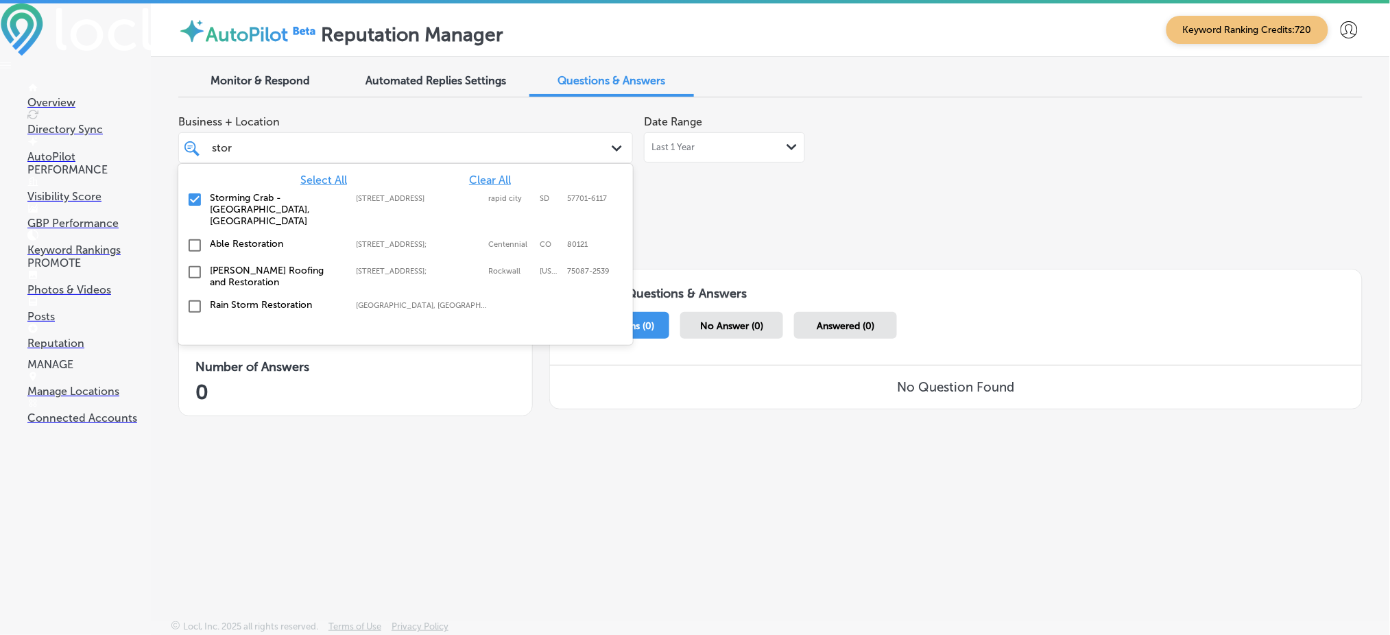
click at [580, 148] on div "stor stor" at bounding box center [405, 147] width 401 height 21
click at [767, 237] on div "Refresh" at bounding box center [770, 244] width 1185 height 71
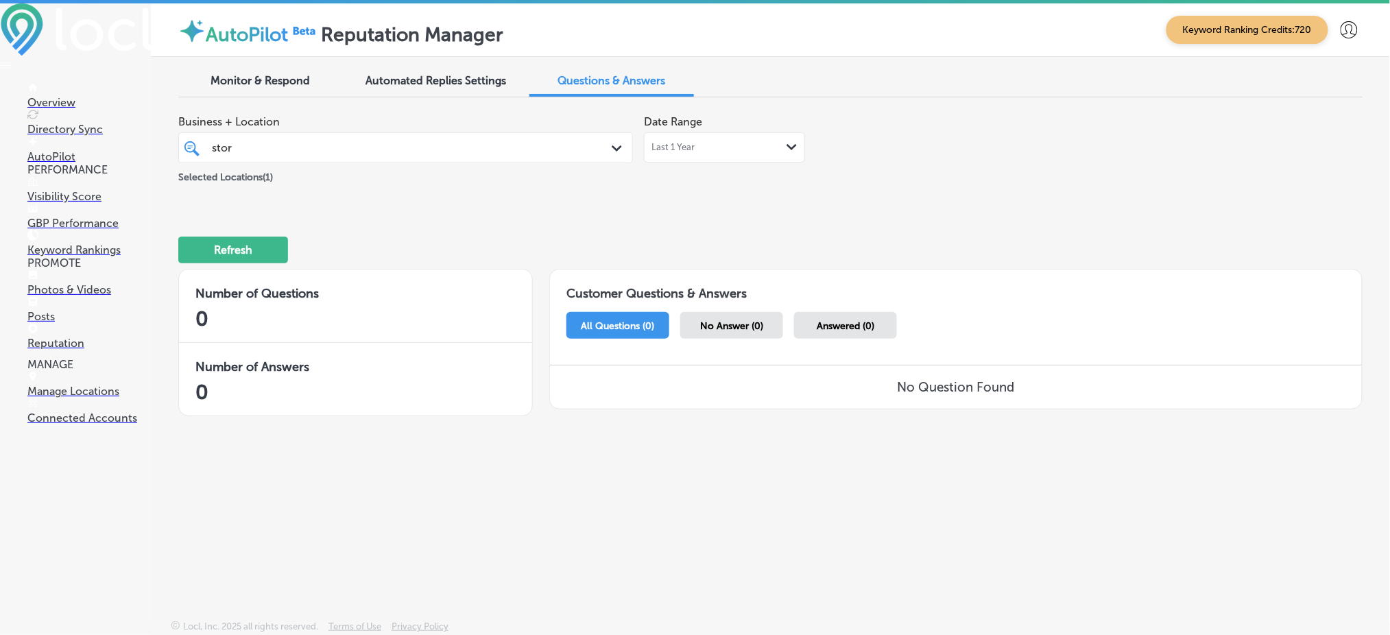
click at [463, 174] on div "Selected Locations ( 1 )" at bounding box center [405, 174] width 455 height 17
click at [447, 162] on div "stor stor Path Created with Sketch." at bounding box center [405, 147] width 455 height 31
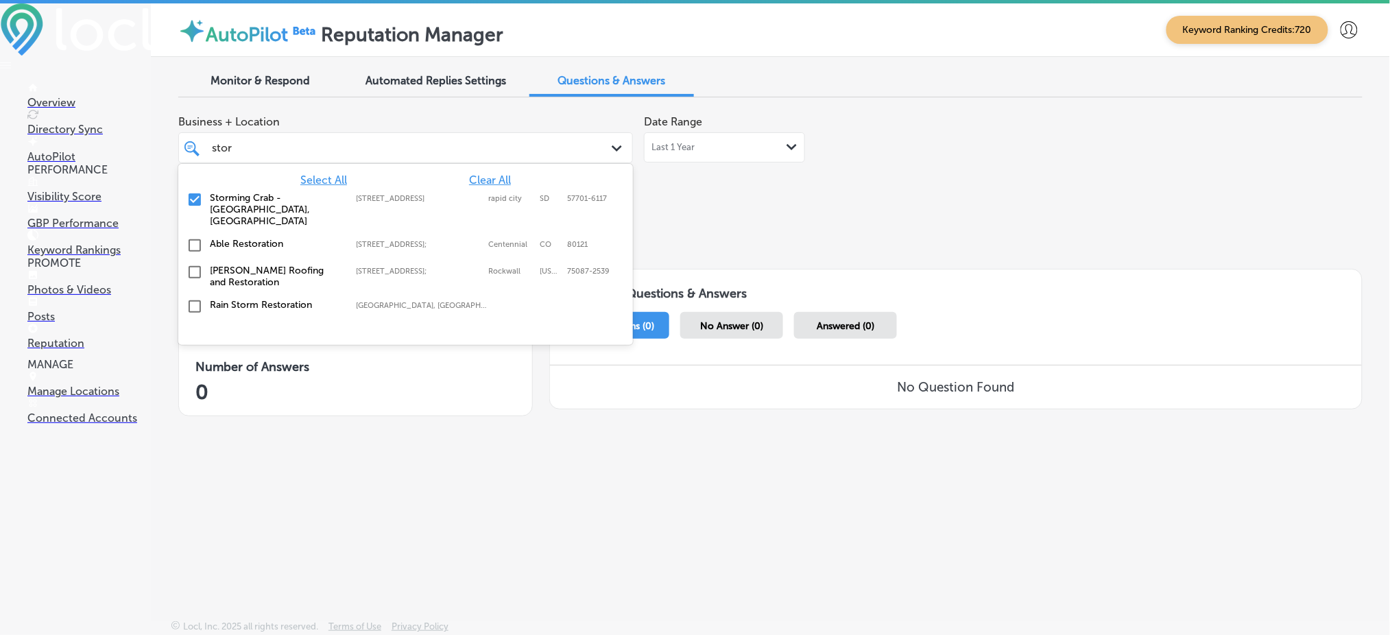
click at [703, 216] on div "Refresh" at bounding box center [770, 244] width 1185 height 71
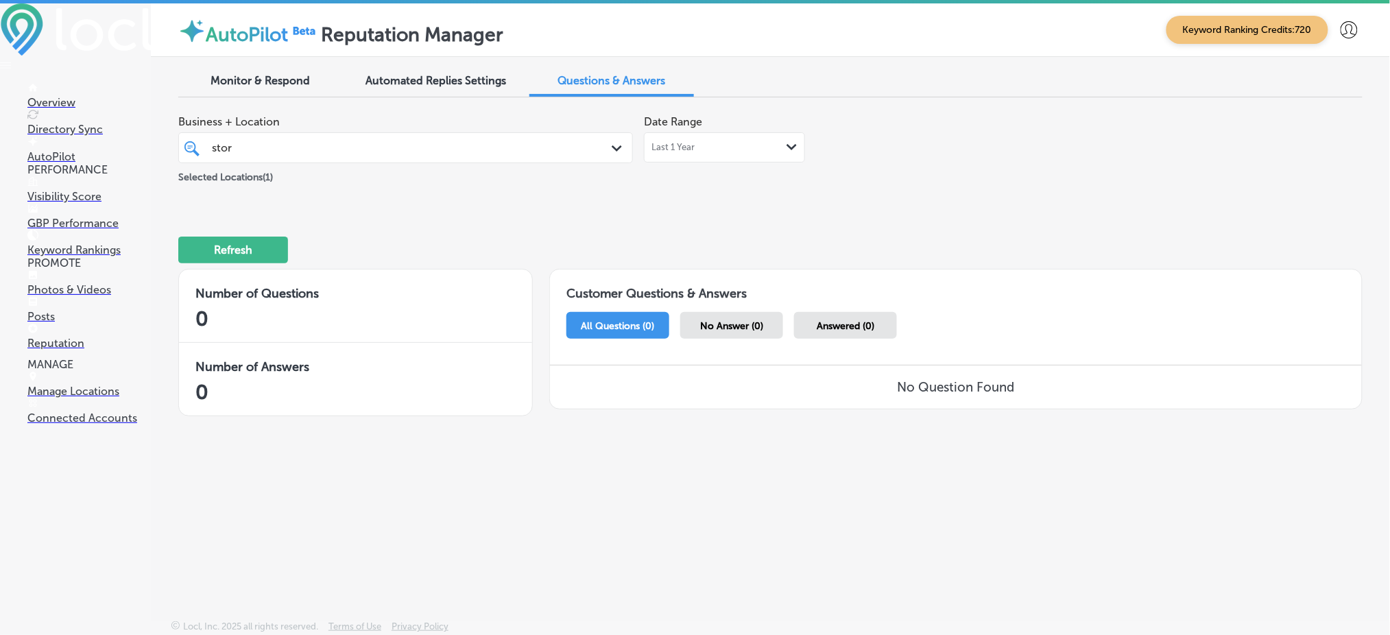
click at [517, 139] on div "stor stor" at bounding box center [386, 148] width 351 height 19
click at [659, 222] on div "Refresh" at bounding box center [770, 244] width 1185 height 71
drag, startPoint x: 373, startPoint y: 173, endPoint x: 367, endPoint y: 161, distance: 13.2
click at [367, 161] on div "Business + Location stor stor Path Created with Sketch. Selected Locations ( 1 )" at bounding box center [405, 146] width 455 height 77
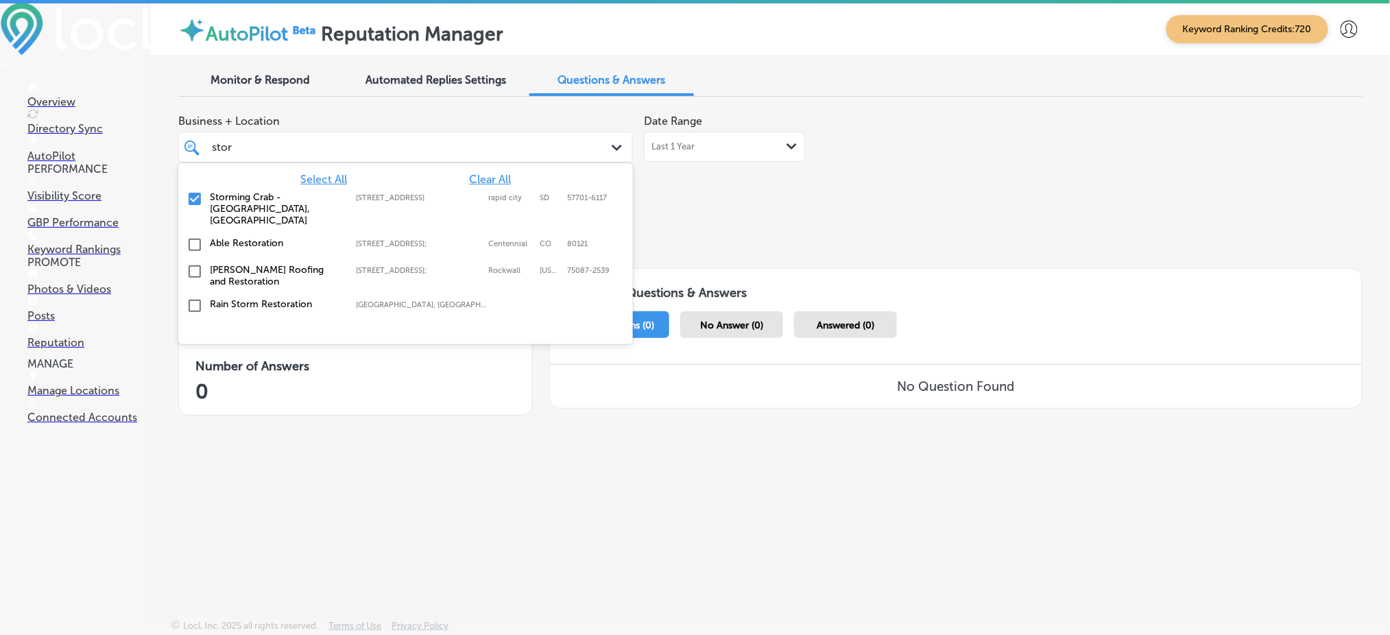
click at [367, 161] on div "stor stor Path Created with Sketch." at bounding box center [405, 147] width 455 height 31
click at [497, 174] on span "Clear All" at bounding box center [490, 179] width 42 height 13
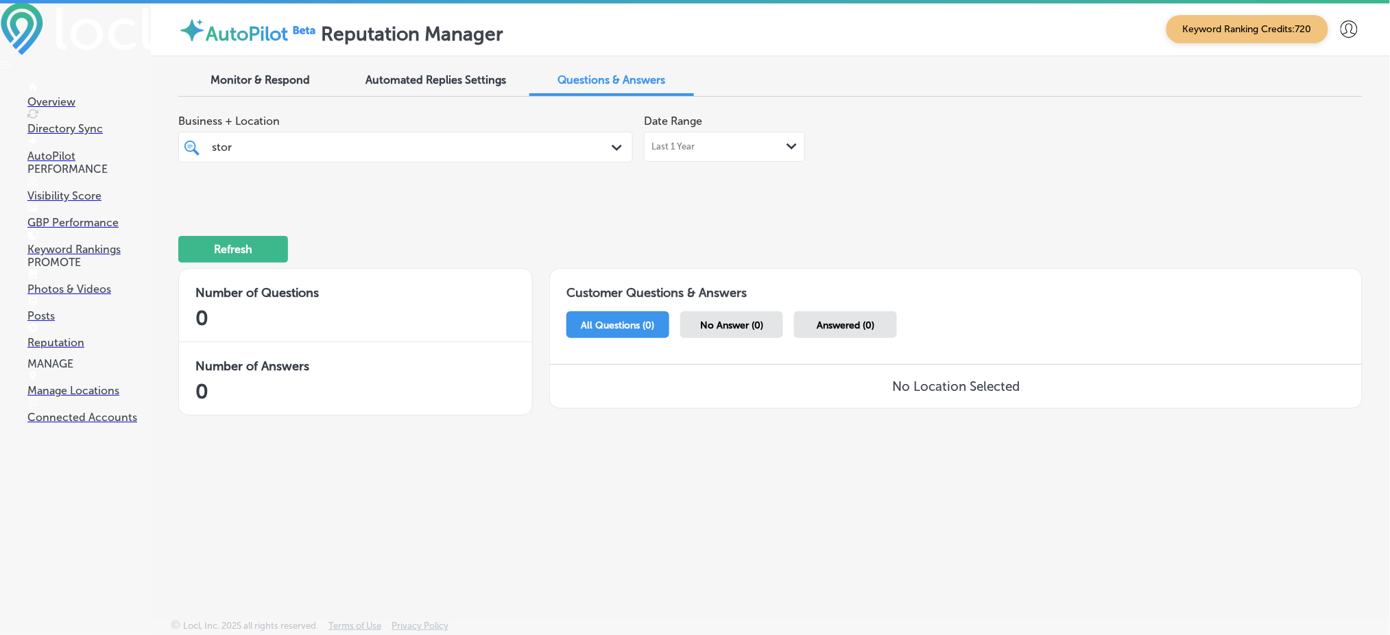
click at [451, 141] on div "stor stor" at bounding box center [386, 147] width 351 height 19
click at [718, 143] on div "Last 1 Year Path Created with Sketch." at bounding box center [725, 146] width 146 height 11
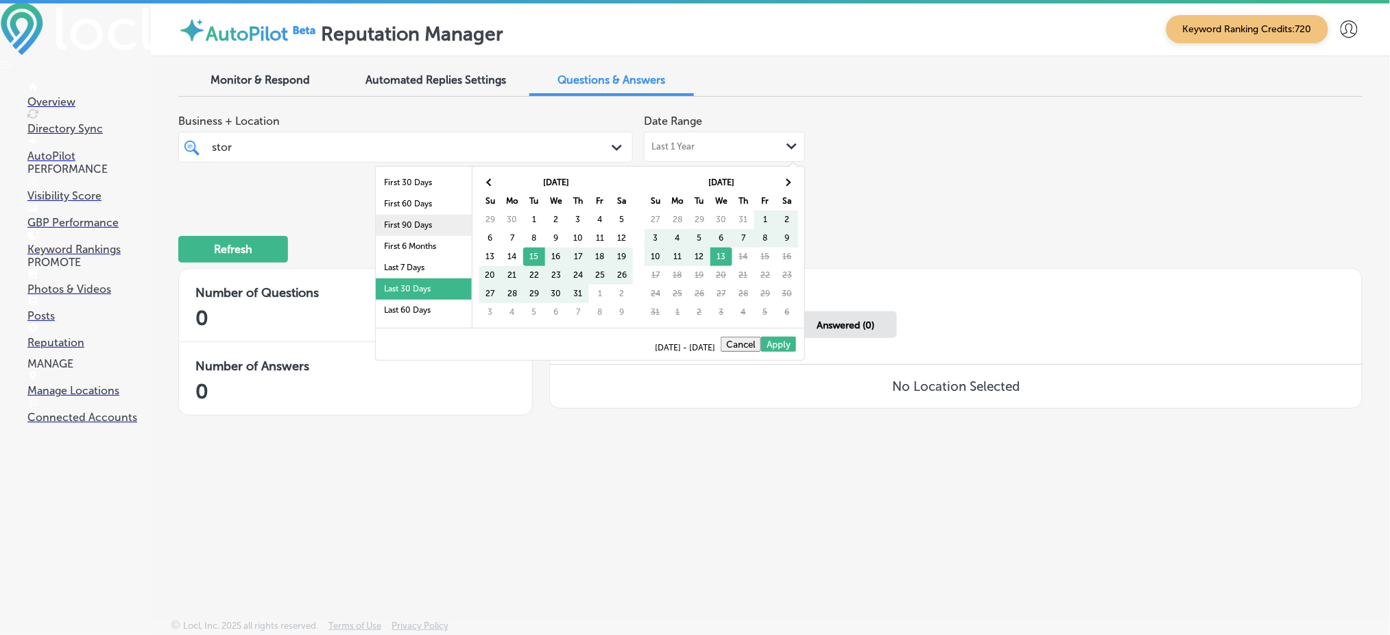
click at [418, 221] on li "First 90 Days" at bounding box center [424, 225] width 96 height 21
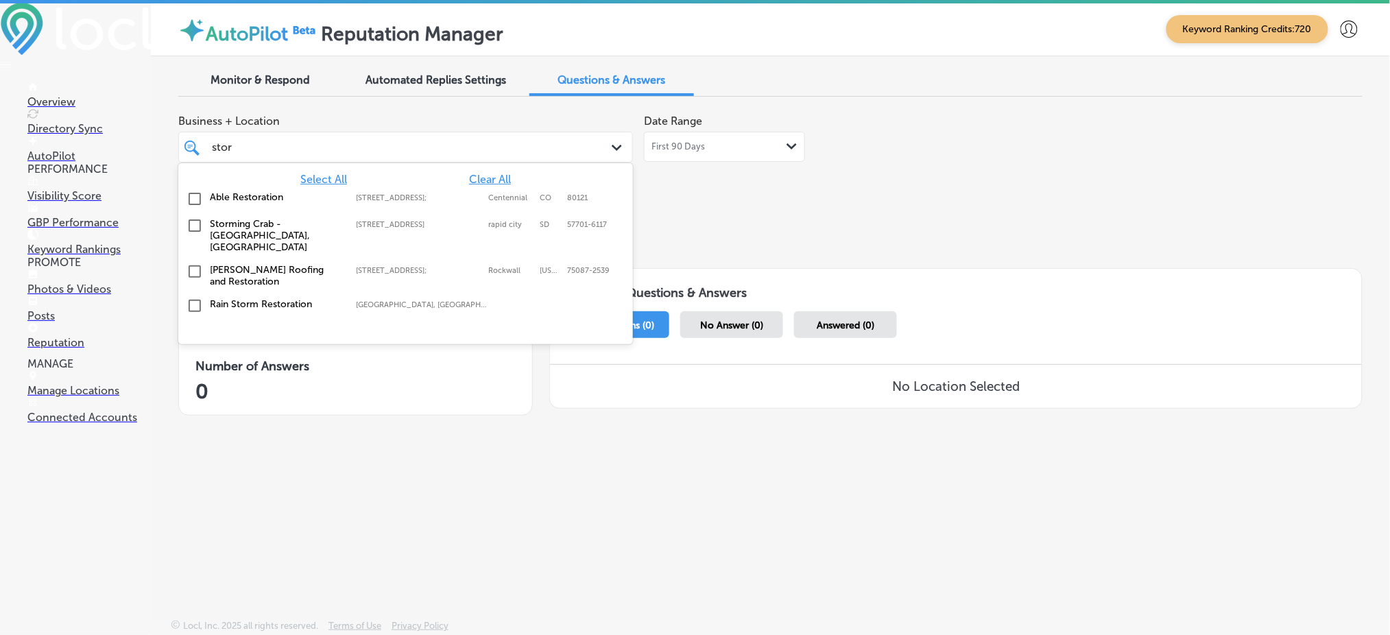
click at [434, 141] on div "stor stor" at bounding box center [386, 147] width 351 height 19
click at [341, 227] on label "Storming Crab - [GEOGRAPHIC_DATA], [GEOGRAPHIC_DATA]" at bounding box center [276, 235] width 132 height 35
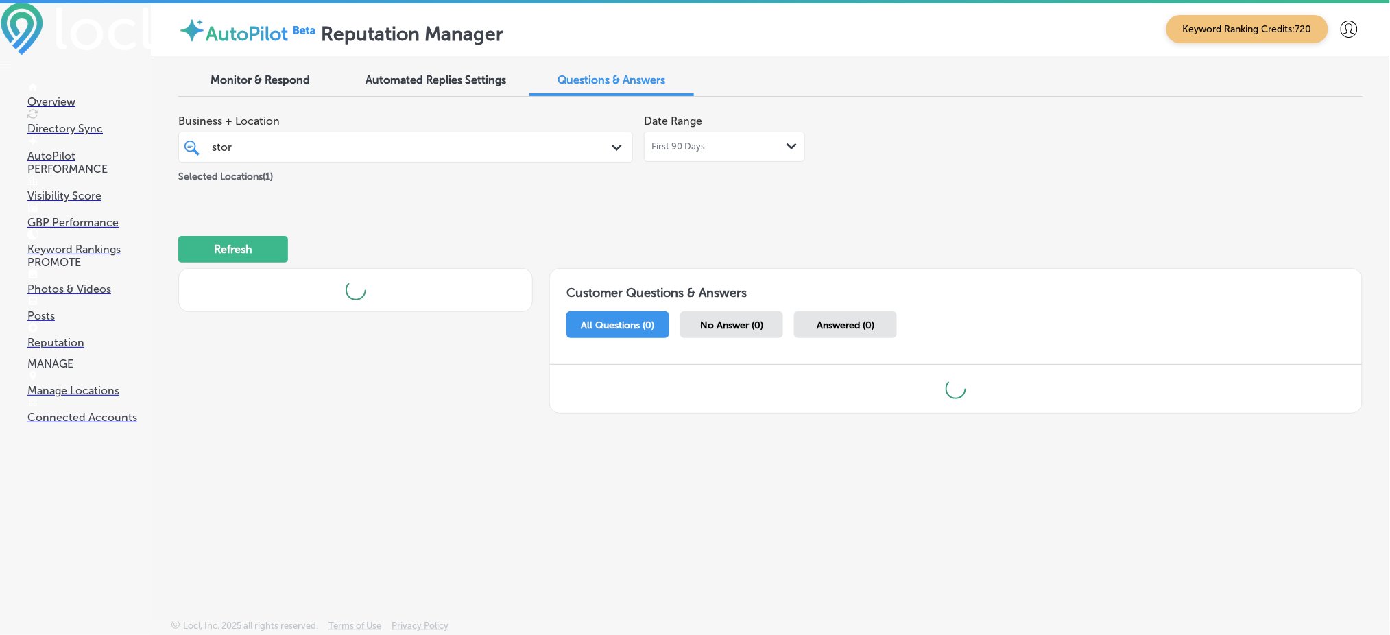
click at [827, 228] on div "Refresh" at bounding box center [770, 243] width 1185 height 71
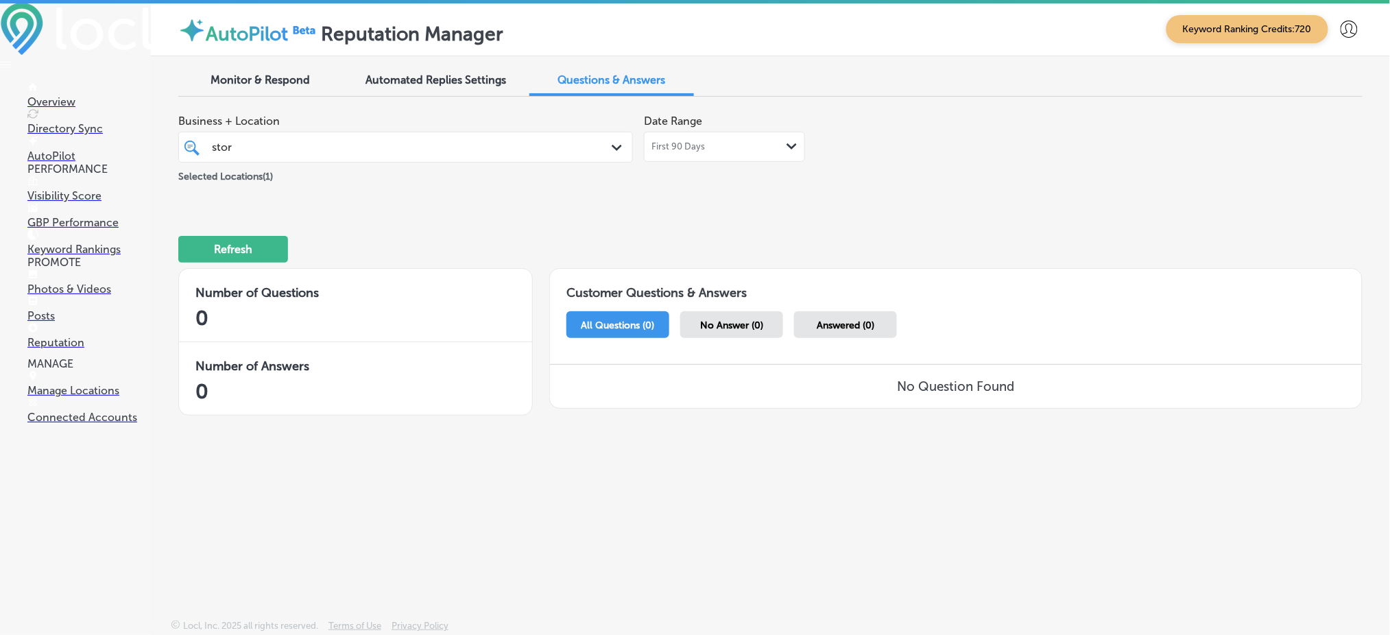
click at [669, 143] on span "First 90 Days" at bounding box center [679, 146] width 54 height 11
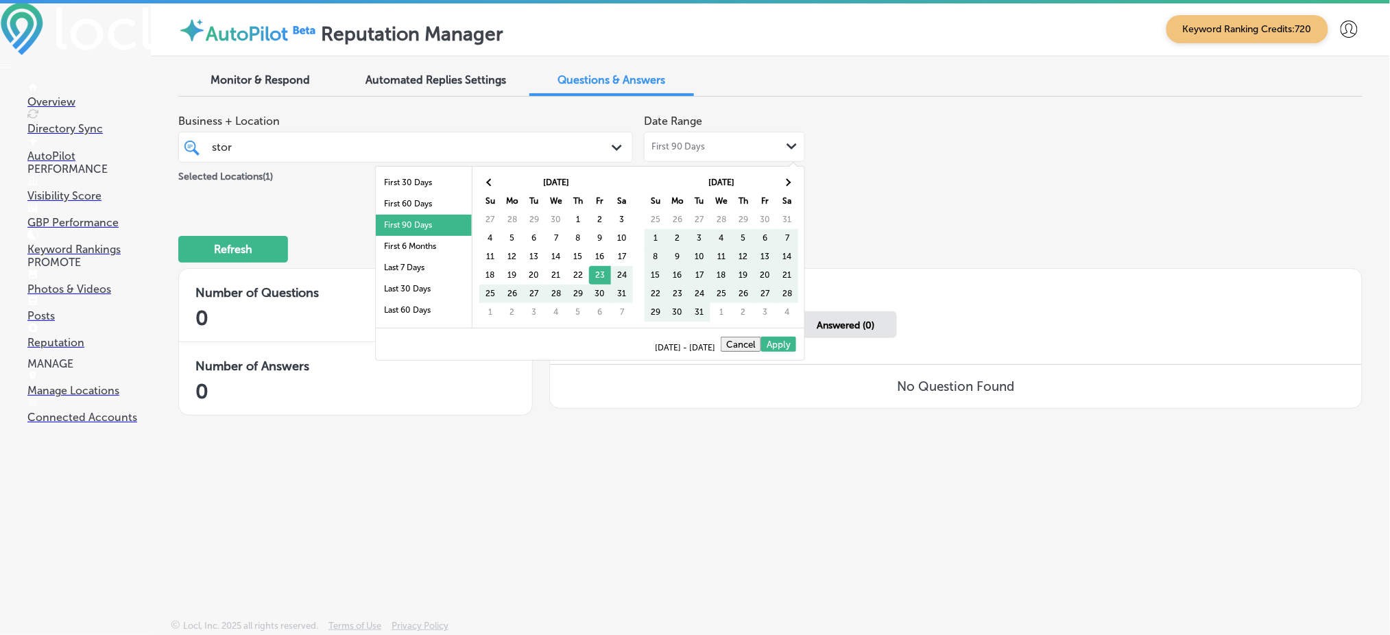
scroll to position [0, 0]
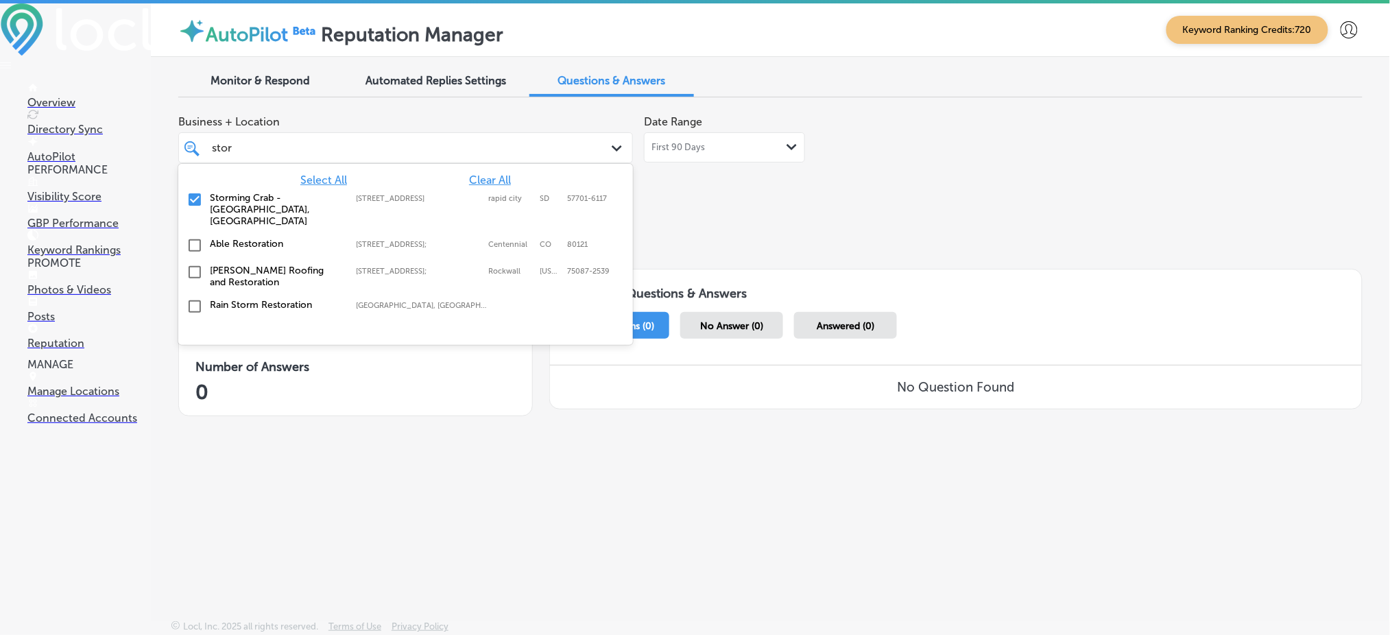
click at [259, 155] on div "stor stor" at bounding box center [386, 148] width 351 height 19
click at [486, 182] on span "Clear All" at bounding box center [490, 180] width 42 height 13
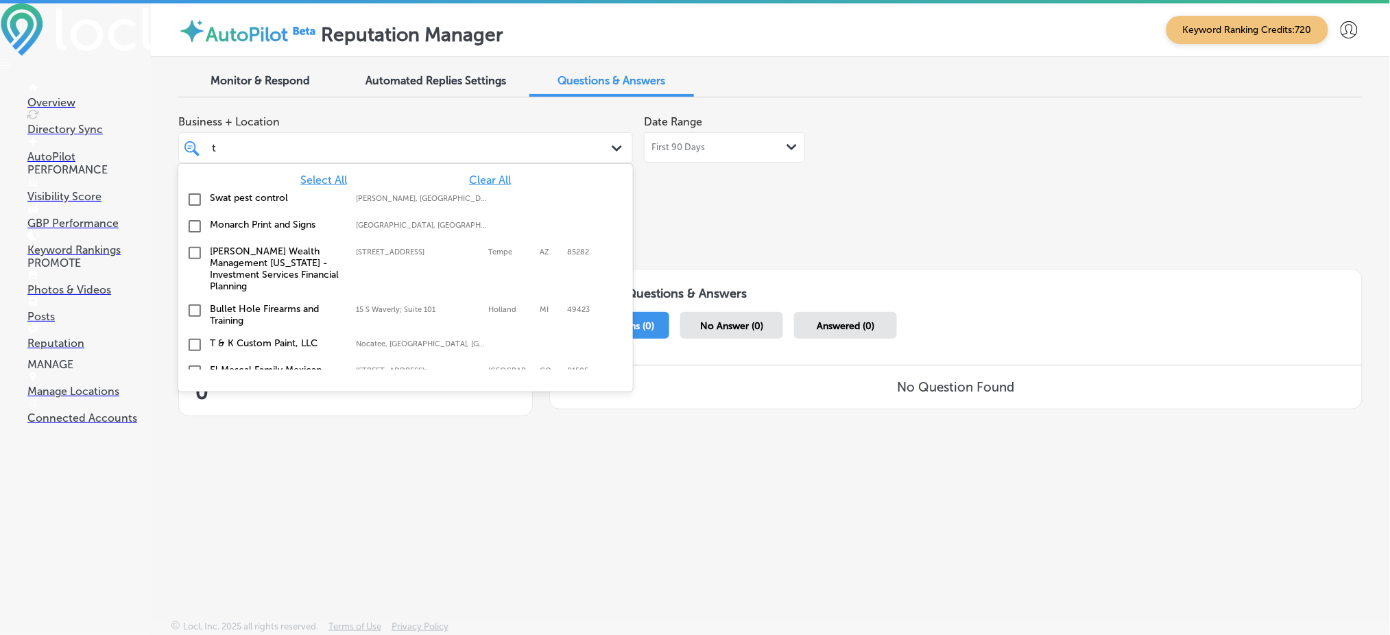
click at [339, 337] on div "T & K Custom Paint, LLC [GEOGRAPHIC_DATA], [GEOGRAPHIC_DATA], [GEOGRAPHIC_DATA]…" at bounding box center [375, 343] width 331 height 12
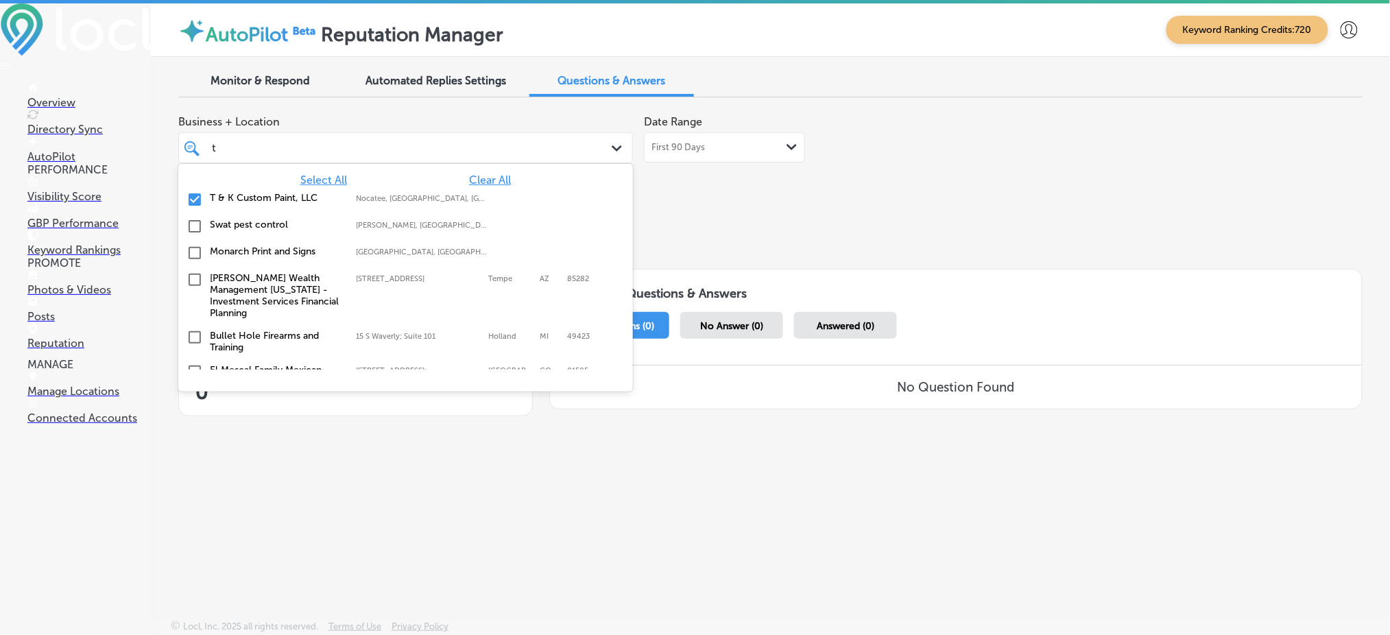
type input "t"
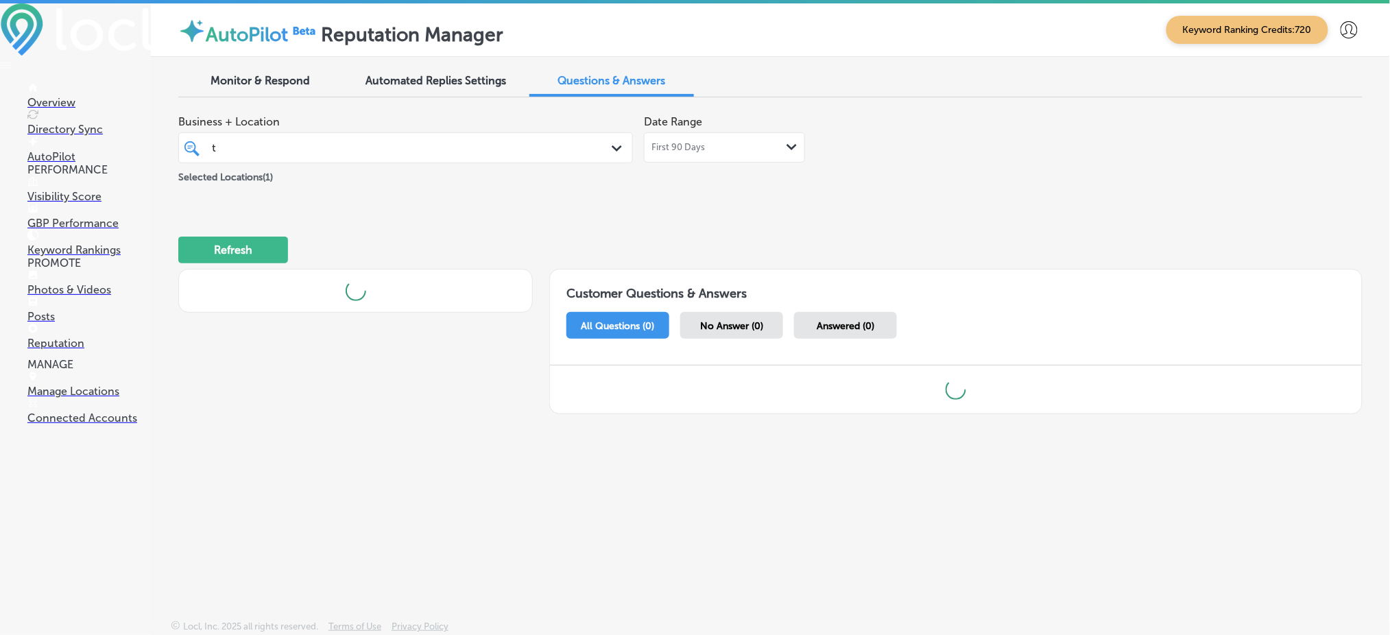
click at [820, 253] on div "Refresh" at bounding box center [770, 244] width 1185 height 71
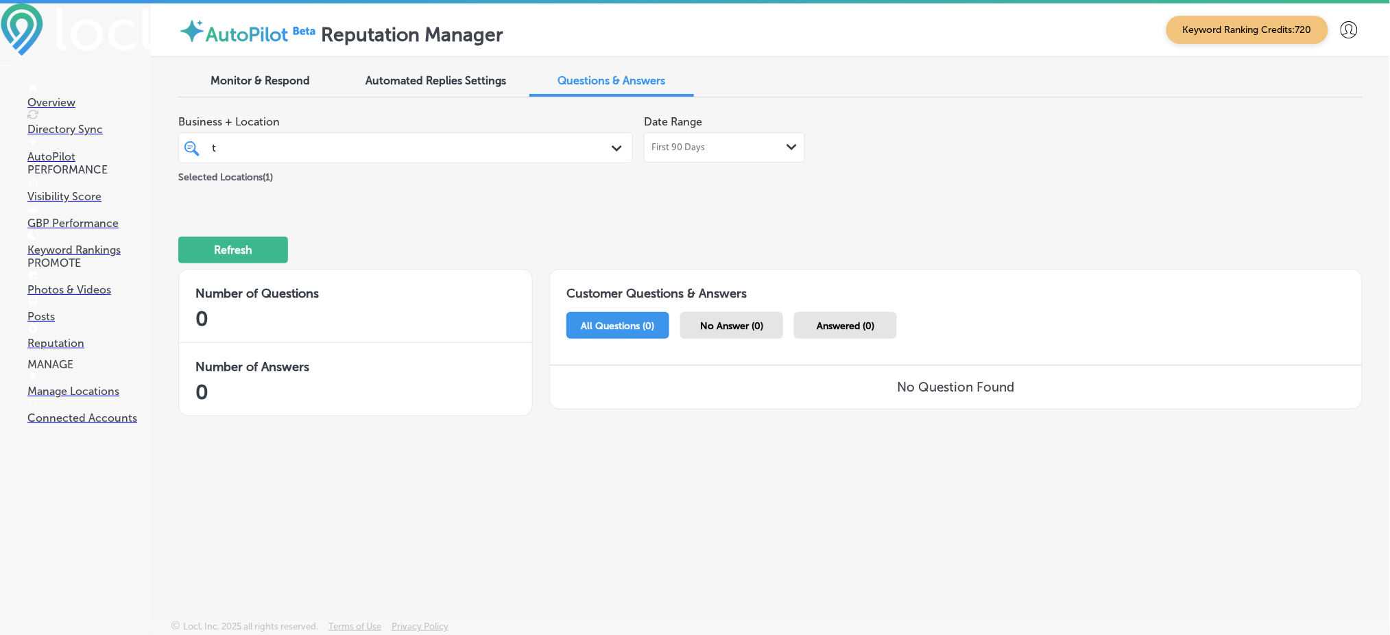
click at [693, 143] on span "First 90 Days" at bounding box center [679, 147] width 54 height 11
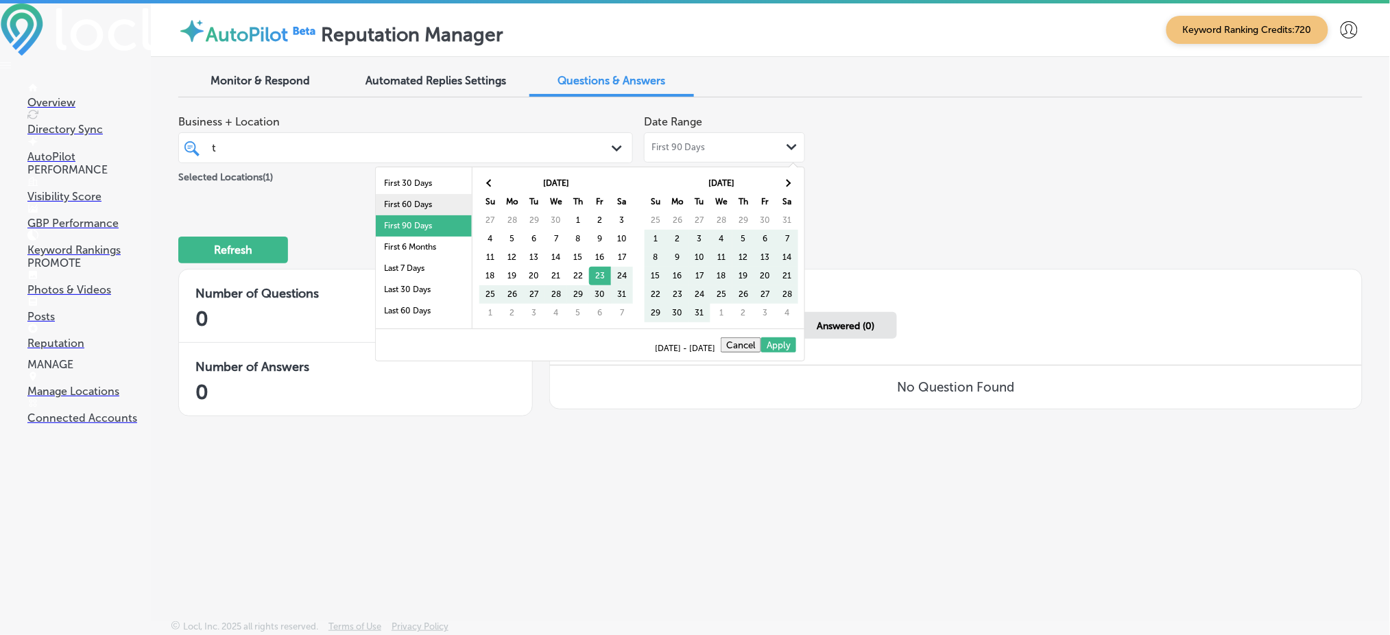
click at [388, 206] on li "First 60 Days" at bounding box center [424, 204] width 96 height 21
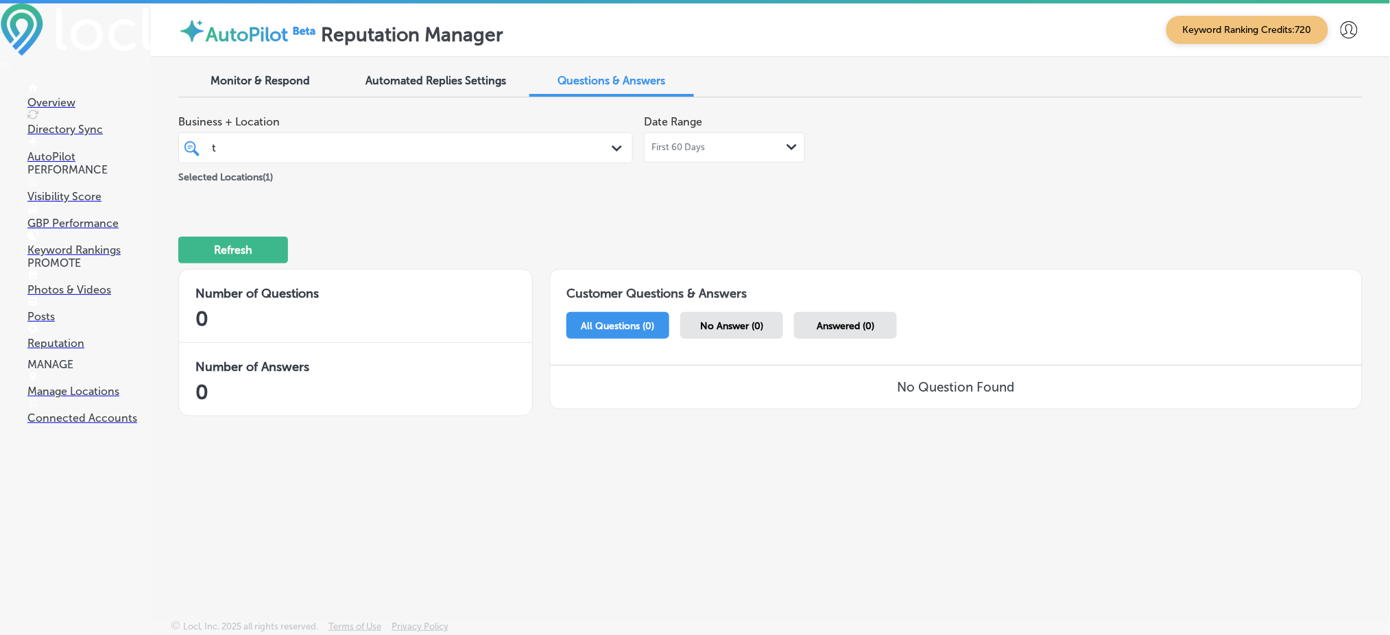
click at [704, 154] on div "First 60 Days Path Created with Sketch." at bounding box center [724, 147] width 161 height 30
click at [434, 164] on div "Selected Locations ( 1 )" at bounding box center [405, 174] width 455 height 22
click at [728, 156] on div "First 60 Days Path Created with Sketch." at bounding box center [724, 147] width 161 height 30
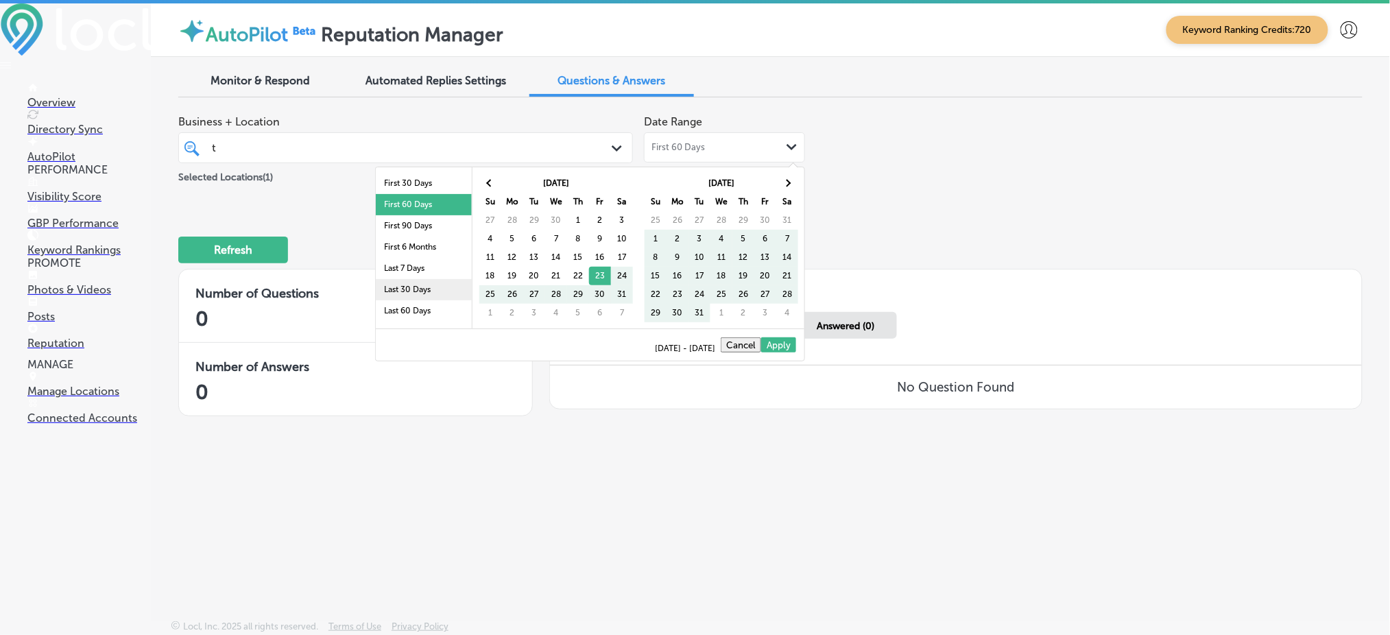
click at [427, 288] on li "Last 30 Days" at bounding box center [424, 289] width 96 height 21
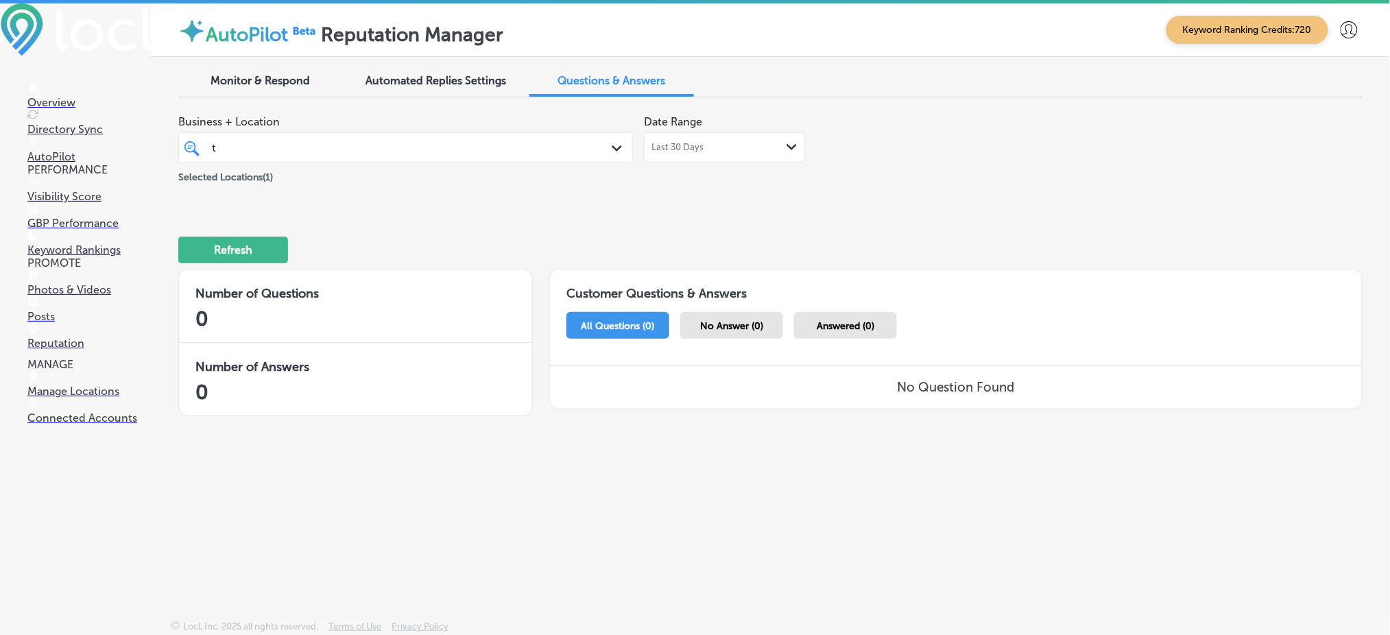
click at [662, 143] on span "Last 30 Days" at bounding box center [678, 147] width 52 height 11
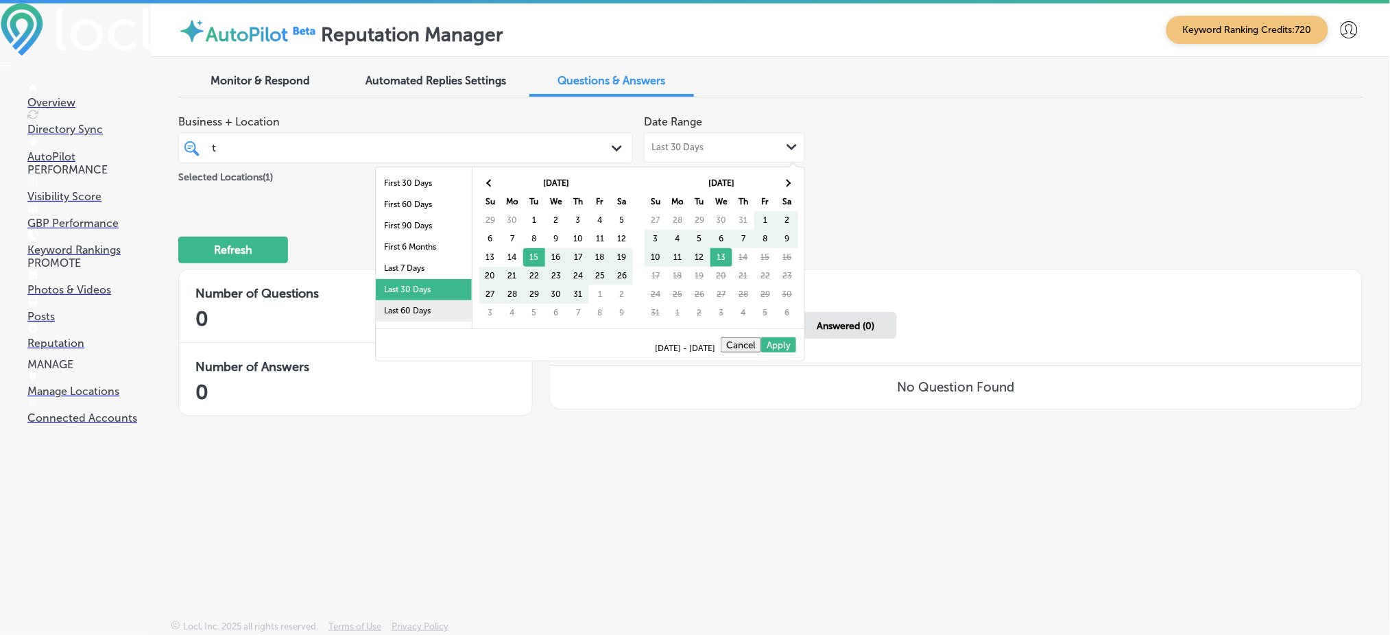
click at [407, 311] on li "Last 60 Days" at bounding box center [424, 310] width 96 height 21
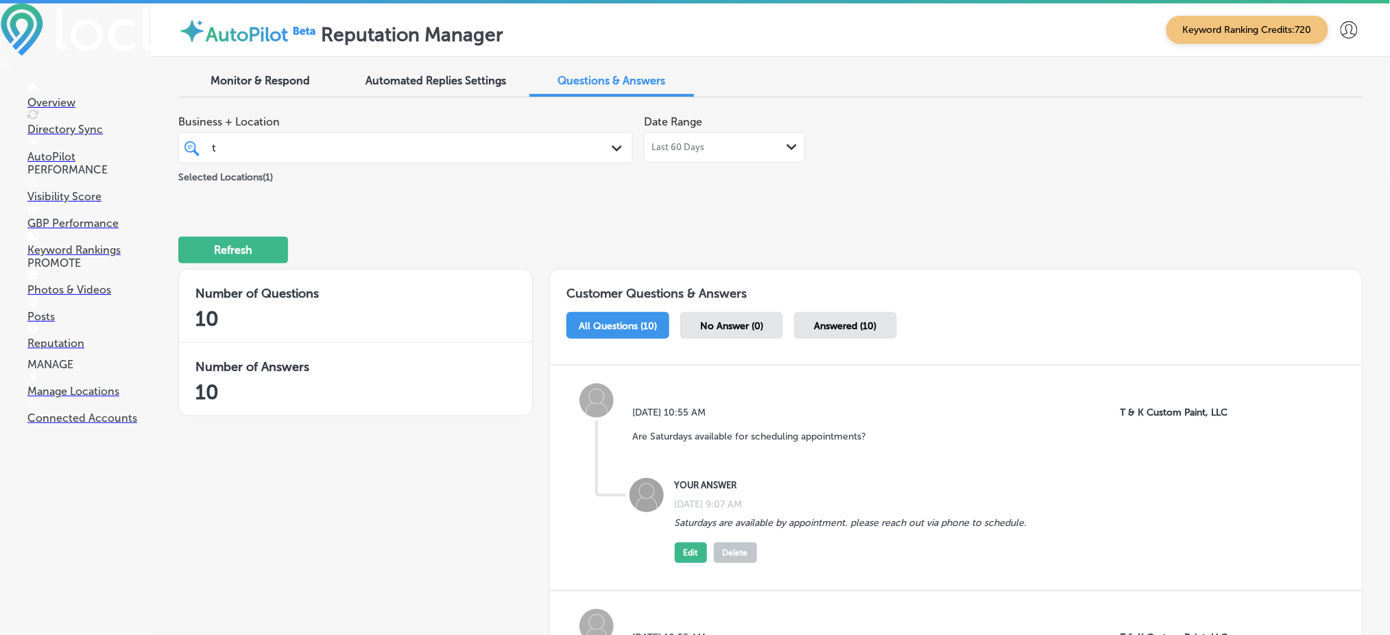
click at [422, 163] on div "Selected Locations ( 1 )" at bounding box center [405, 174] width 455 height 22
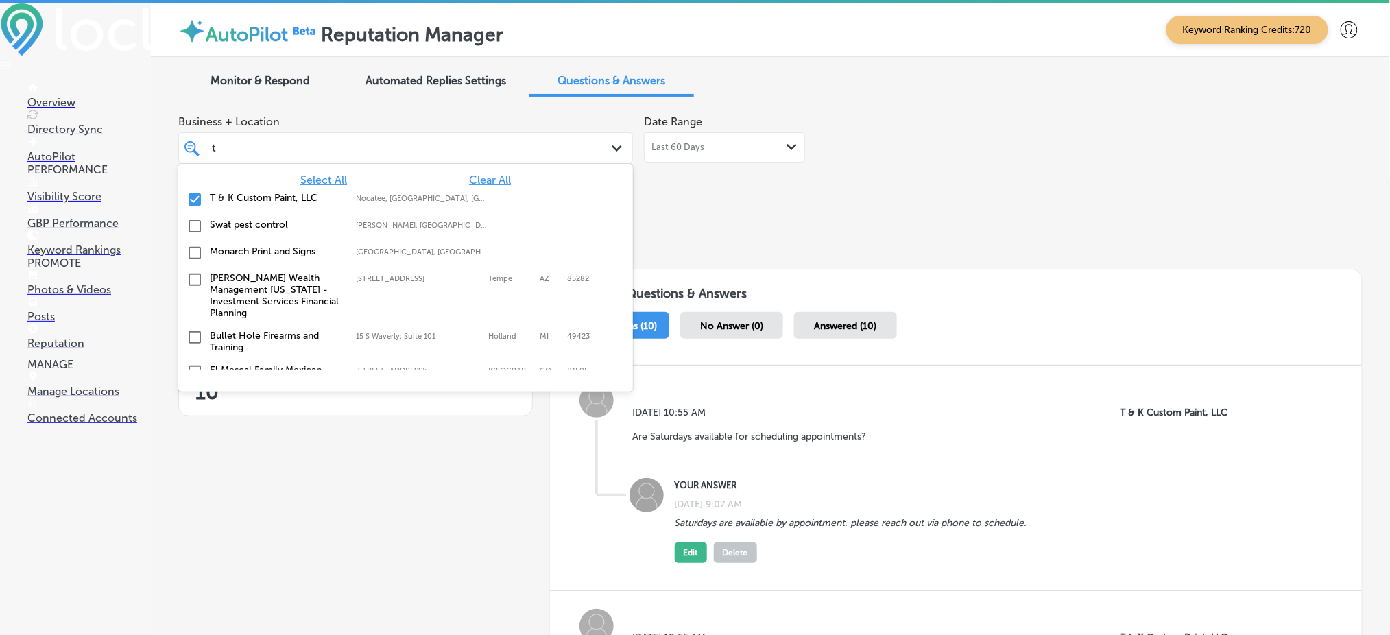
click at [571, 161] on div "t t Path Created with Sketch." at bounding box center [405, 147] width 455 height 31
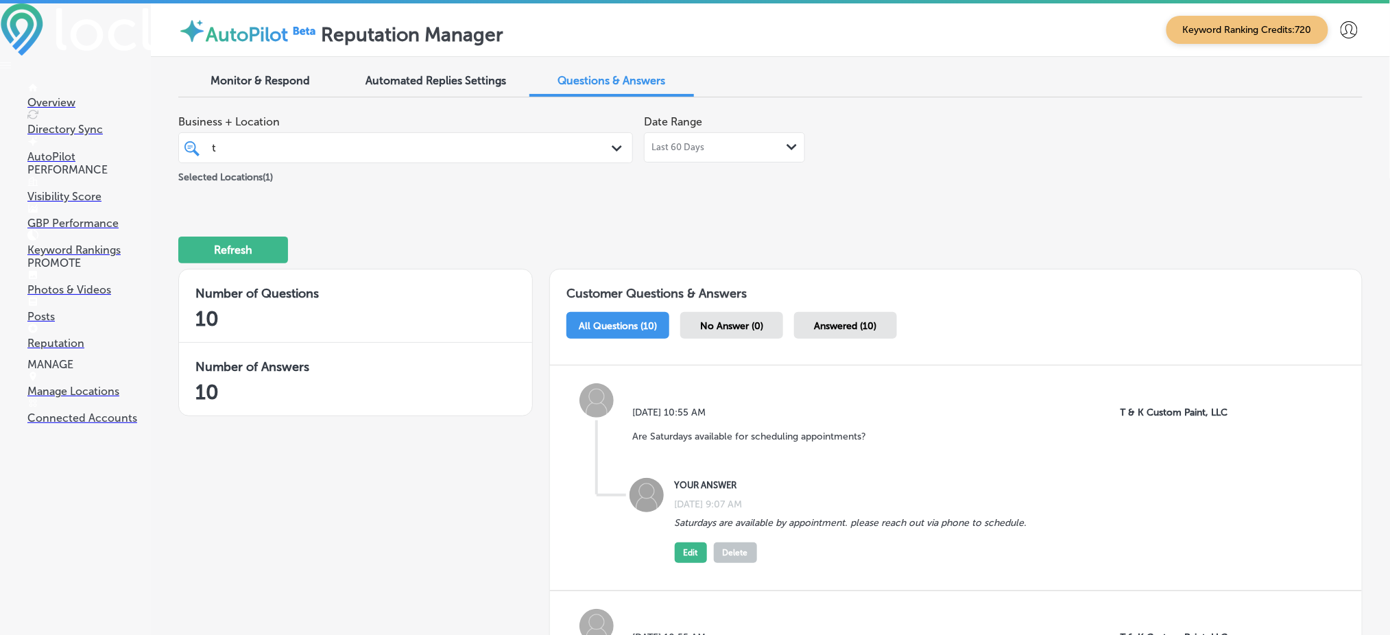
click at [763, 181] on div "Business + Location t t Path Created with Sketch. Selected Locations ( 1 ) Date…" at bounding box center [533, 146] width 711 height 77
